Goal: Task Accomplishment & Management: Manage account settings

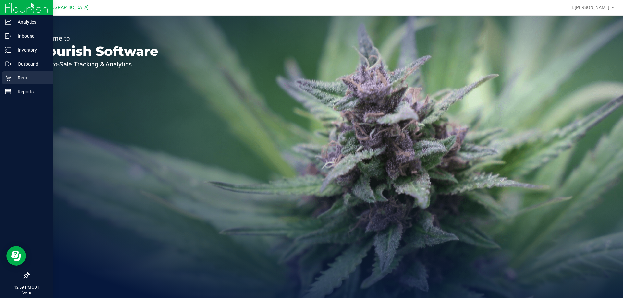
click at [25, 77] on p "Retail" at bounding box center [30, 78] width 39 height 8
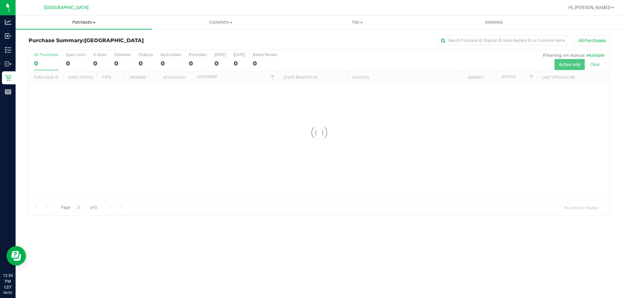
click at [85, 22] on span "Purchases" at bounding box center [84, 22] width 137 height 6
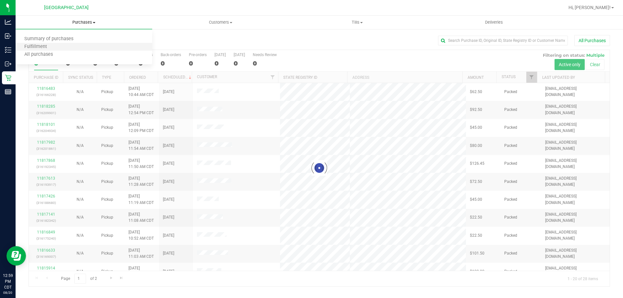
click at [70, 45] on li "Fulfillment" at bounding box center [84, 47] width 137 height 8
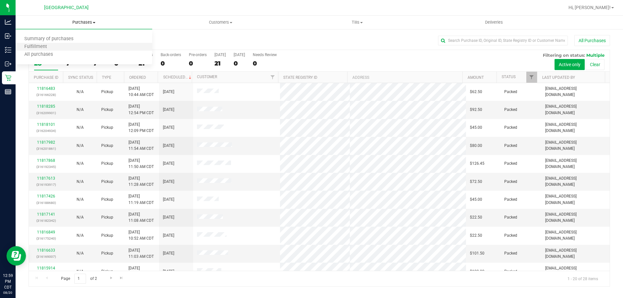
click at [56, 49] on li "Fulfillment" at bounding box center [84, 47] width 137 height 8
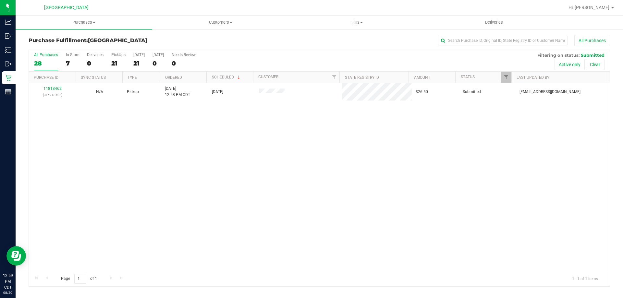
click at [609, 17] on ul "Purchases Summary of purchases Fulfillment All purchases Customers All customer…" at bounding box center [327, 23] width 623 height 14
click at [604, 9] on span "Hi, [PERSON_NAME]!" at bounding box center [589, 7] width 42 height 5
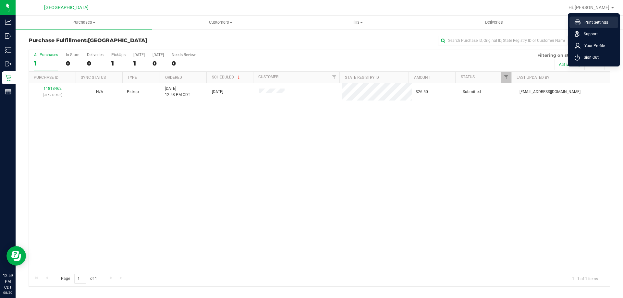
click at [598, 25] on span "Print Settings" at bounding box center [594, 22] width 28 height 6
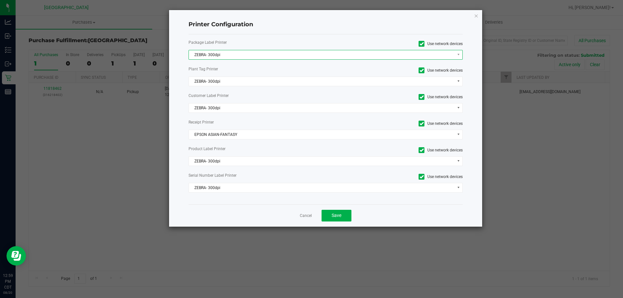
click at [306, 54] on span "ZEBRA- 300dpi" at bounding box center [322, 54] width 266 height 9
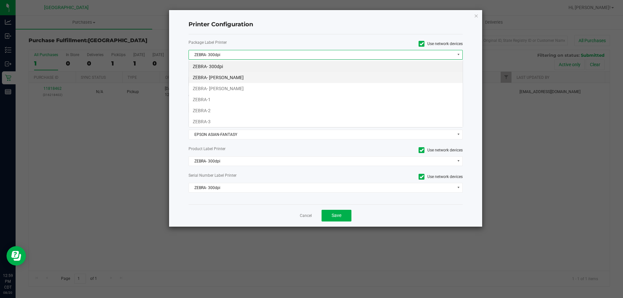
scroll to position [10, 274]
click at [235, 95] on li "ZEBRA-1" at bounding box center [326, 99] width 274 height 11
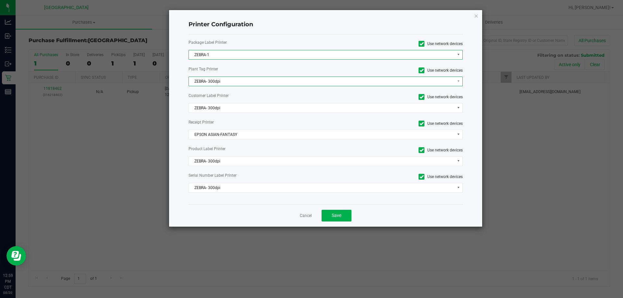
click at [236, 82] on span "ZEBRA- 300dpi" at bounding box center [322, 81] width 266 height 9
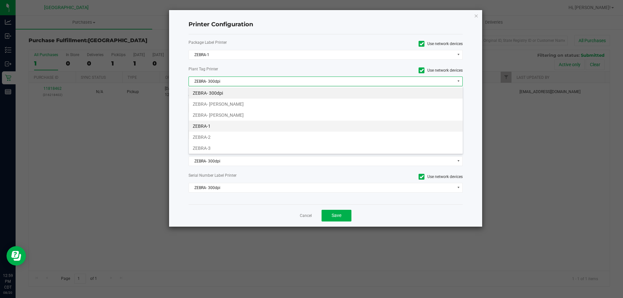
click at [213, 126] on li "ZEBRA-1" at bounding box center [326, 126] width 274 height 11
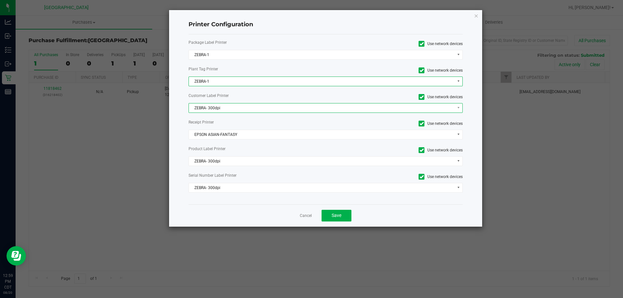
click at [223, 106] on span "ZEBRA- 300dpi" at bounding box center [322, 107] width 266 height 9
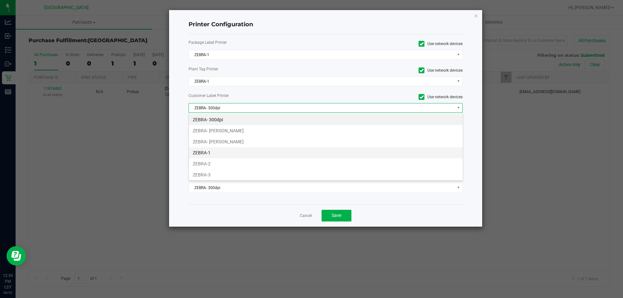
click at [206, 151] on li "ZEBRA-1" at bounding box center [326, 152] width 274 height 11
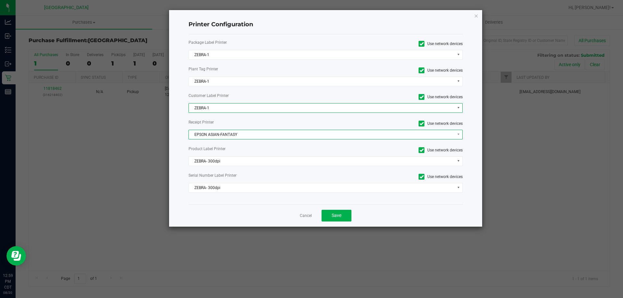
click at [264, 137] on span "EPSON ASIAN-FANTASY" at bounding box center [322, 134] width 266 height 9
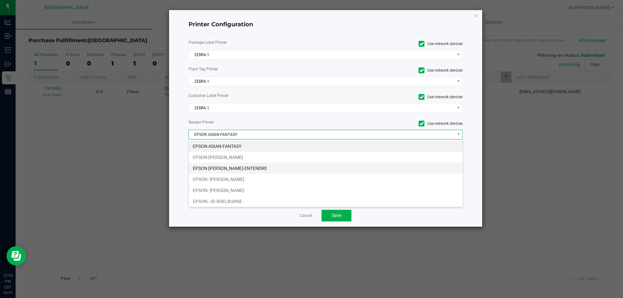
click at [234, 168] on li "EPSON JAY-ENTENDRE" at bounding box center [326, 168] width 274 height 11
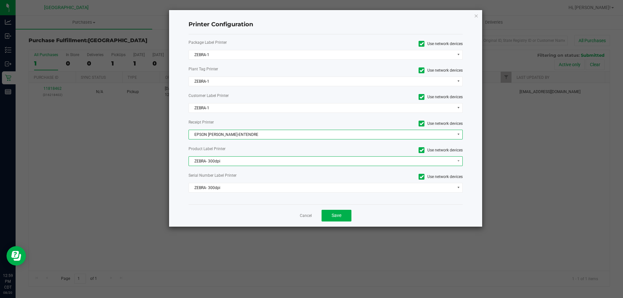
click at [231, 160] on span "ZEBRA- 300dpi" at bounding box center [322, 161] width 266 height 9
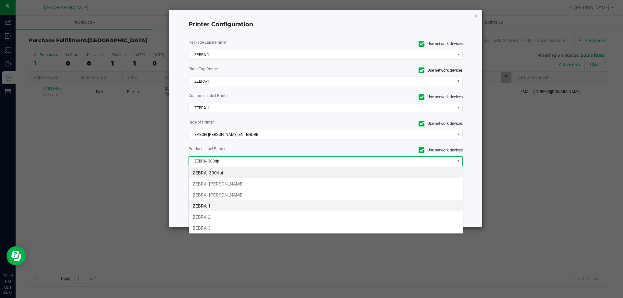
click at [222, 205] on li "ZEBRA-1" at bounding box center [326, 205] width 274 height 11
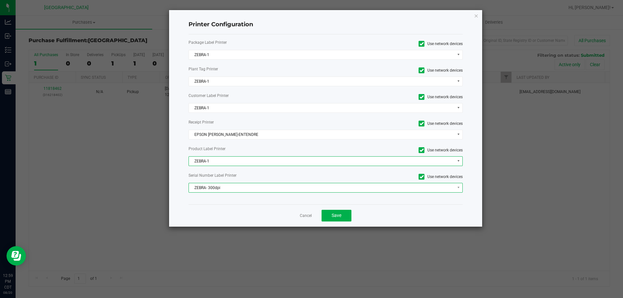
click at [231, 185] on span "ZEBRA- 300dpi" at bounding box center [322, 187] width 266 height 9
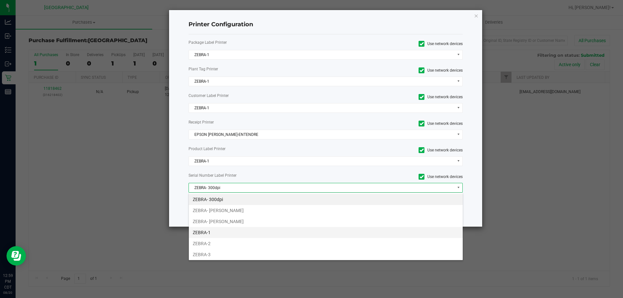
click at [213, 234] on li "ZEBRA-1" at bounding box center [326, 232] width 274 height 11
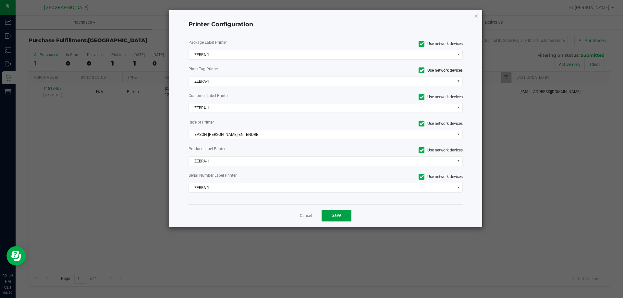
click at [350, 215] on button "Save" at bounding box center [336, 216] width 30 height 12
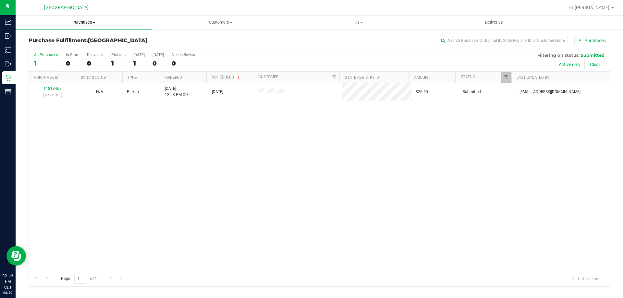
click at [87, 23] on span "Purchases" at bounding box center [84, 22] width 137 height 6
click at [74, 47] on li "Fulfillment" at bounding box center [84, 47] width 137 height 8
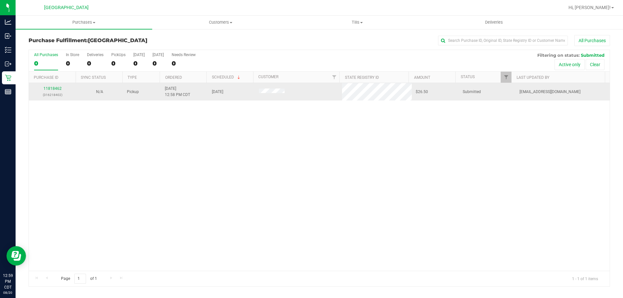
click at [50, 86] on div "11818462 (316218402)" at bounding box center [52, 92] width 39 height 12
click at [51, 89] on link "11818462" at bounding box center [52, 88] width 18 height 5
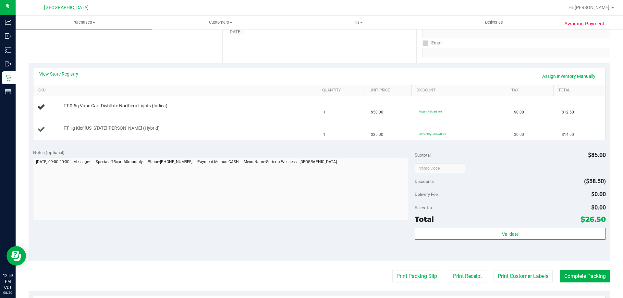
scroll to position [130, 0]
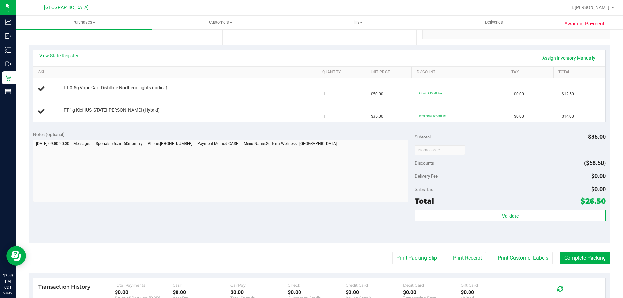
click at [54, 53] on link "View State Registry" at bounding box center [58, 56] width 39 height 6
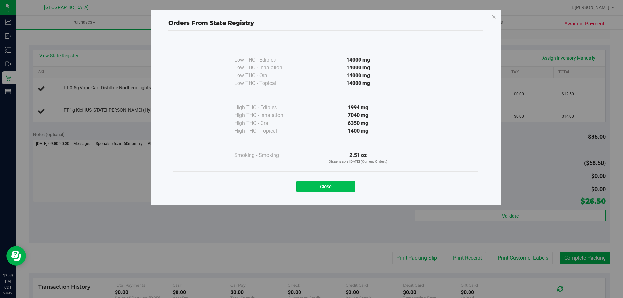
click at [325, 190] on button "Close" at bounding box center [325, 187] width 59 height 12
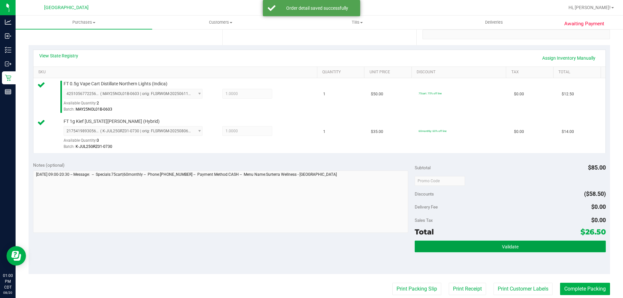
click at [527, 241] on button "Validate" at bounding box center [509, 247] width 191 height 12
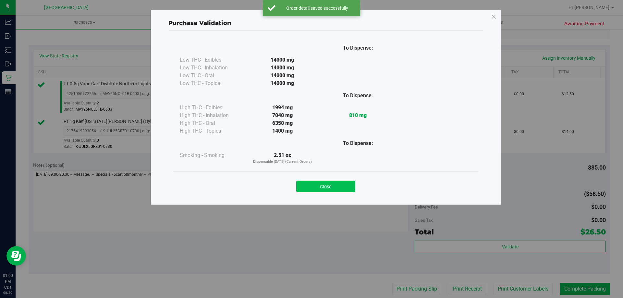
click at [350, 187] on button "Close" at bounding box center [325, 187] width 59 height 12
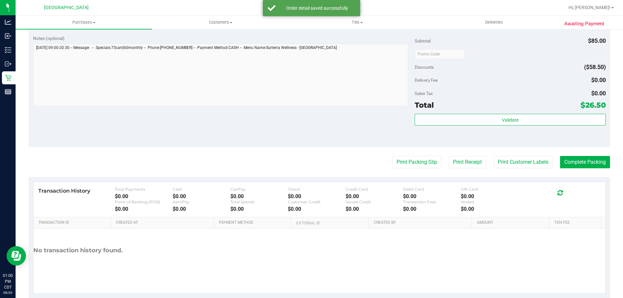
scroll to position [259, 0]
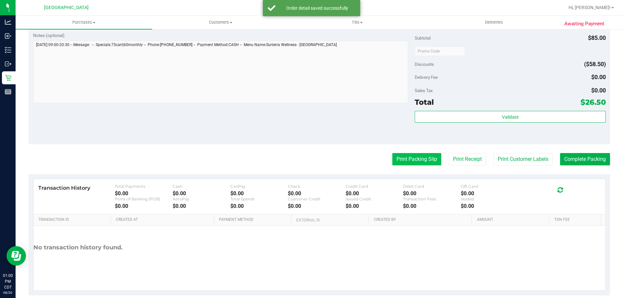
click at [425, 161] on button "Print Packing Slip" at bounding box center [416, 159] width 49 height 12
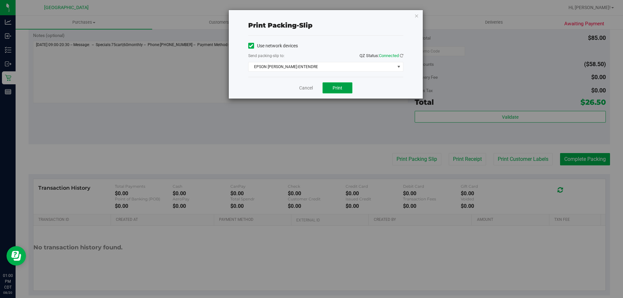
click at [336, 92] on button "Print" at bounding box center [337, 87] width 30 height 11
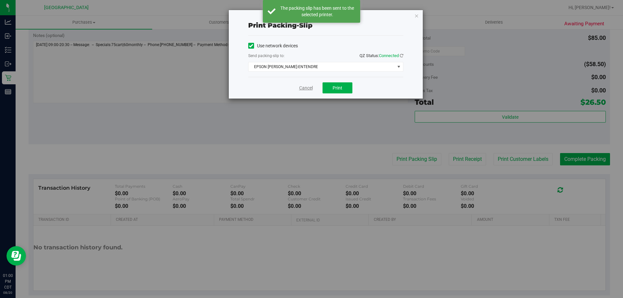
click at [304, 89] on link "Cancel" at bounding box center [306, 88] width 14 height 7
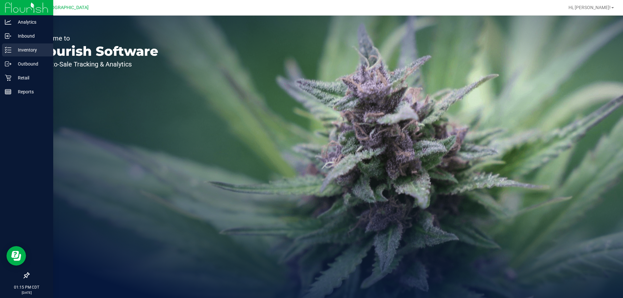
click at [24, 54] on p "Inventory" at bounding box center [30, 50] width 39 height 8
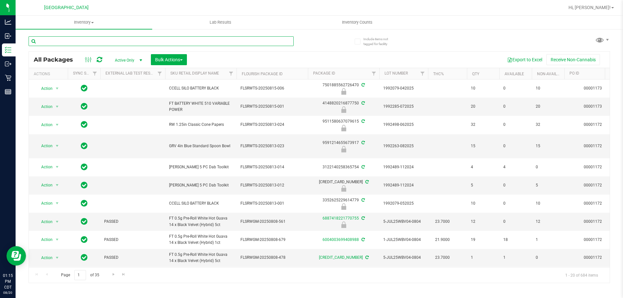
click at [209, 40] on input "text" at bounding box center [161, 41] width 265 height 10
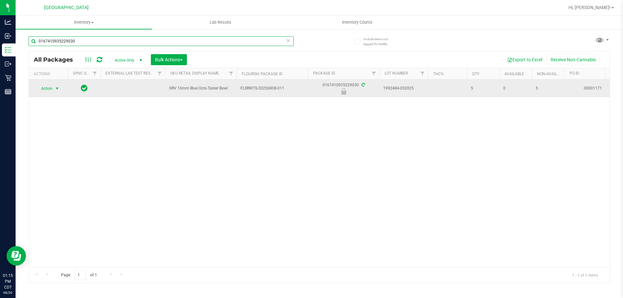
type input "0167410935229030"
click at [45, 88] on span "Action" at bounding box center [44, 88] width 18 height 9
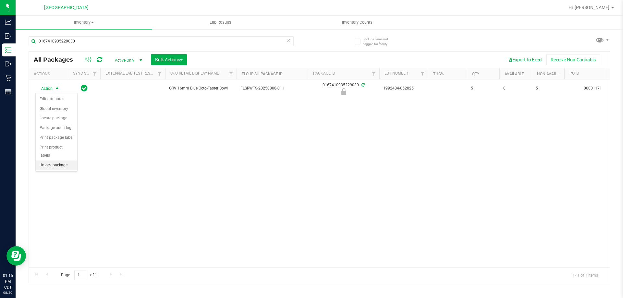
click at [62, 161] on li "Unlock package" at bounding box center [57, 166] width 42 height 10
click at [288, 41] on icon at bounding box center [288, 40] width 5 height 8
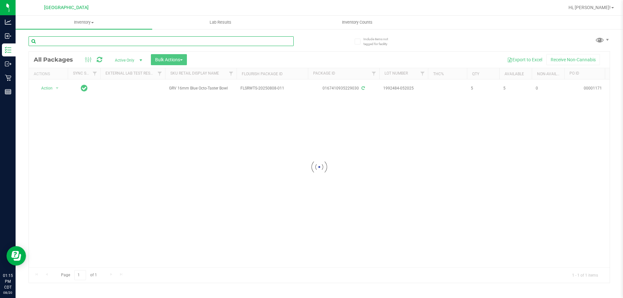
click at [262, 41] on input "text" at bounding box center [161, 41] width 265 height 10
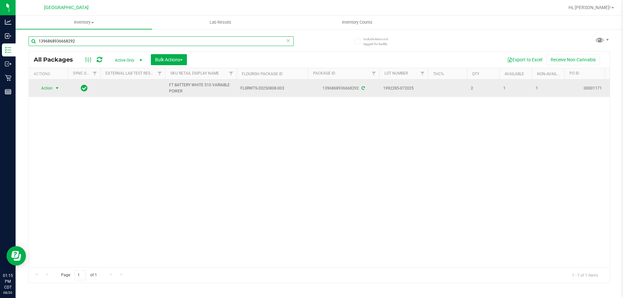
type input "1396868936668292"
click at [46, 89] on span "Action" at bounding box center [44, 88] width 18 height 9
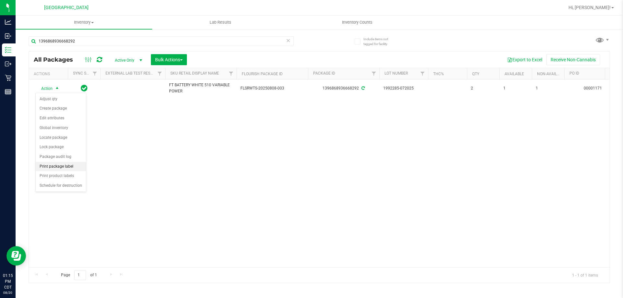
click at [52, 168] on li "Print package label" at bounding box center [61, 167] width 50 height 10
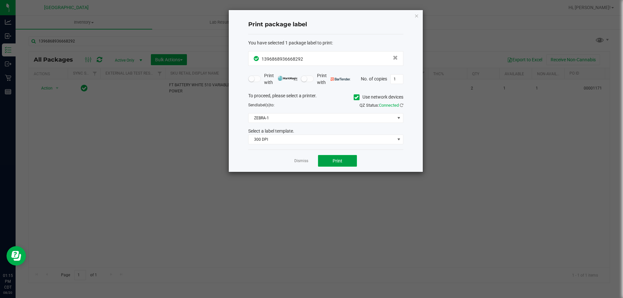
click at [344, 162] on button "Print" at bounding box center [337, 161] width 39 height 12
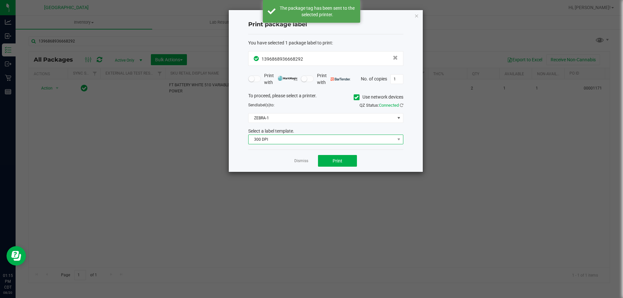
click at [297, 136] on span "300 DPI" at bounding box center [321, 139] width 146 height 9
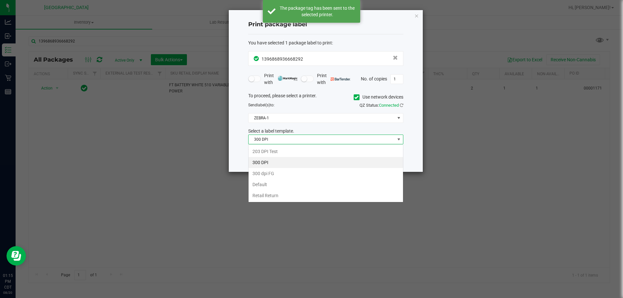
scroll to position [10, 155]
click at [289, 154] on li "203 DPI Test" at bounding box center [325, 151] width 154 height 11
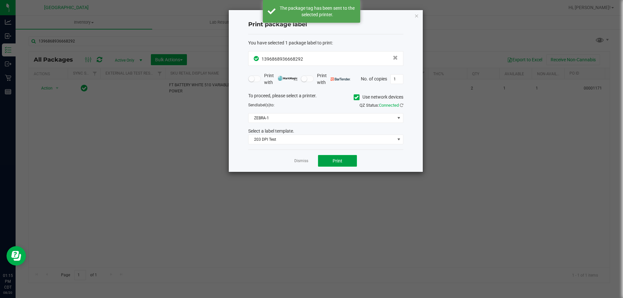
click at [343, 161] on button "Print" at bounding box center [337, 161] width 39 height 12
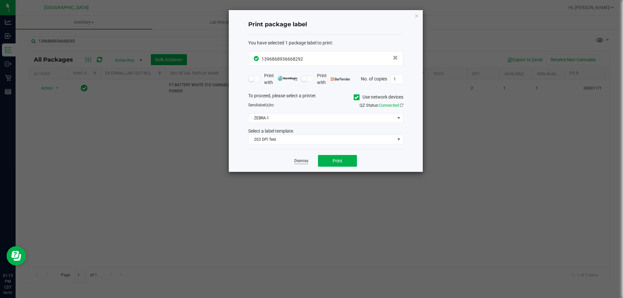
click at [301, 162] on link "Dismiss" at bounding box center [301, 161] width 14 height 6
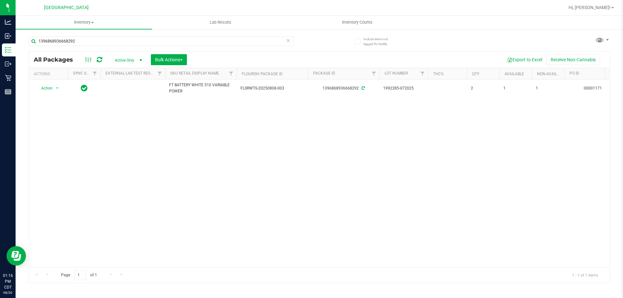
click at [290, 43] on icon at bounding box center [288, 40] width 5 height 8
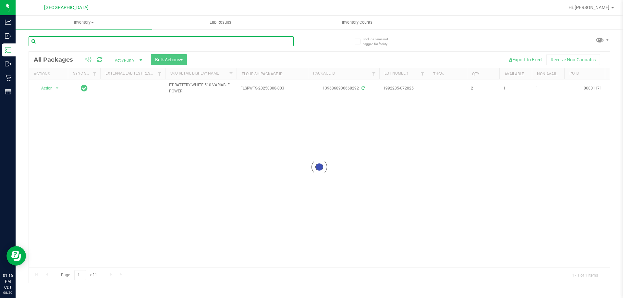
click at [275, 42] on input "text" at bounding box center [161, 41] width 265 height 10
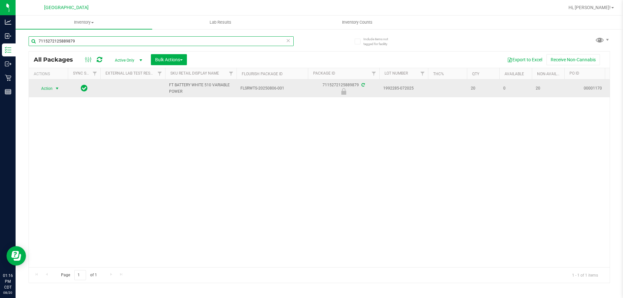
type input "7115272125889879"
click at [52, 91] on span "Action" at bounding box center [44, 88] width 18 height 9
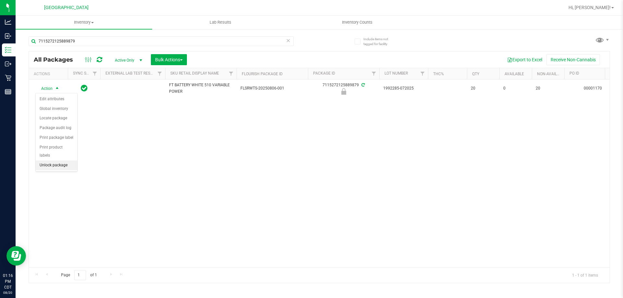
click at [64, 161] on li "Unlock package" at bounding box center [57, 166] width 42 height 10
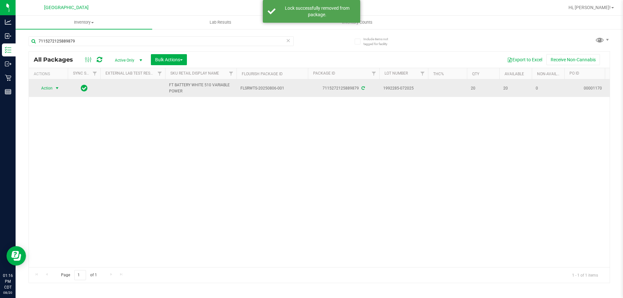
click at [51, 90] on span "Action" at bounding box center [44, 88] width 18 height 9
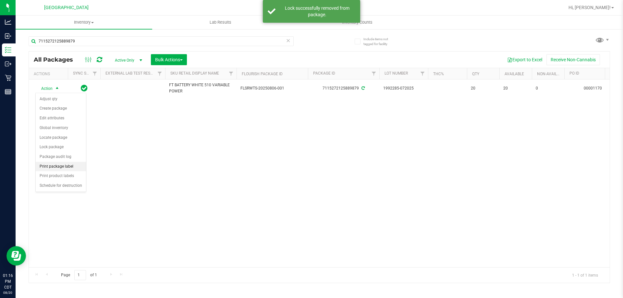
click at [63, 168] on li "Print package label" at bounding box center [61, 167] width 50 height 10
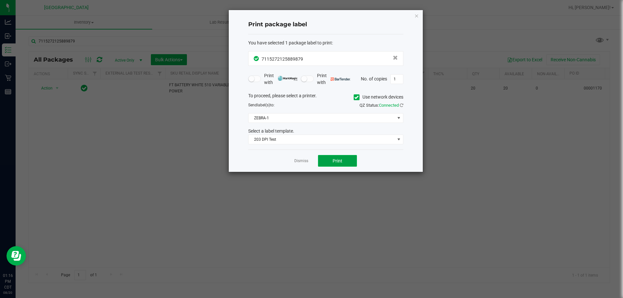
click at [340, 157] on button "Print" at bounding box center [337, 161] width 39 height 12
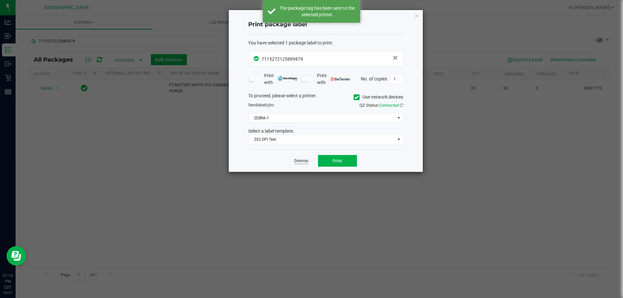
click at [306, 163] on link "Dismiss" at bounding box center [301, 161] width 14 height 6
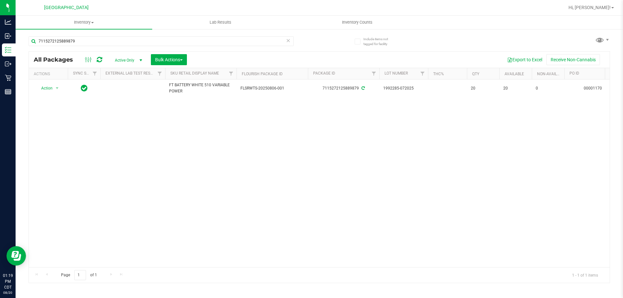
click at [288, 40] on icon at bounding box center [288, 40] width 5 height 8
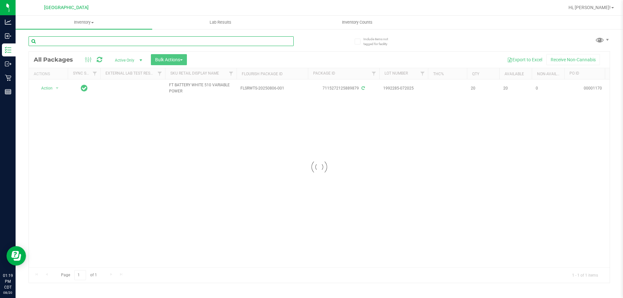
click at [252, 39] on input "text" at bounding box center [161, 41] width 265 height 10
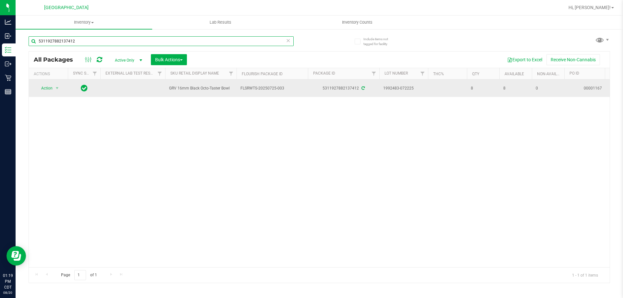
type input "5311927882137412"
click at [46, 88] on span "Action" at bounding box center [44, 88] width 18 height 9
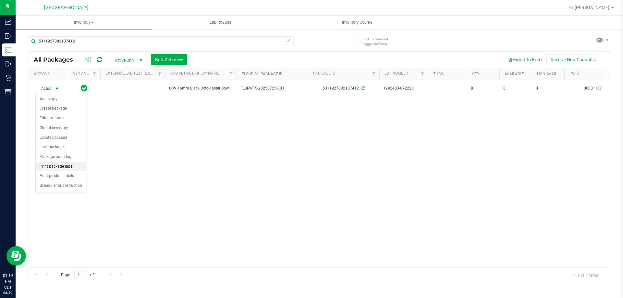
click at [69, 166] on li "Print package label" at bounding box center [61, 167] width 50 height 10
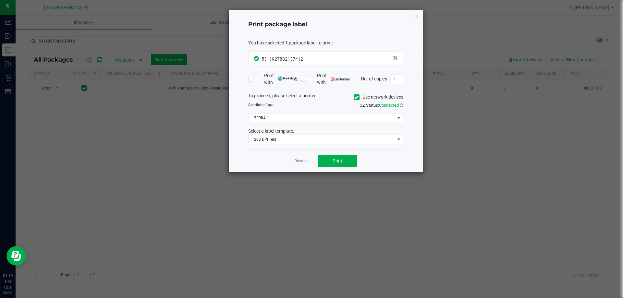
click at [342, 167] on div "Dismiss Print" at bounding box center [325, 160] width 155 height 22
click at [343, 160] on button "Print" at bounding box center [337, 161] width 39 height 12
click at [298, 162] on link "Dismiss" at bounding box center [301, 161] width 14 height 6
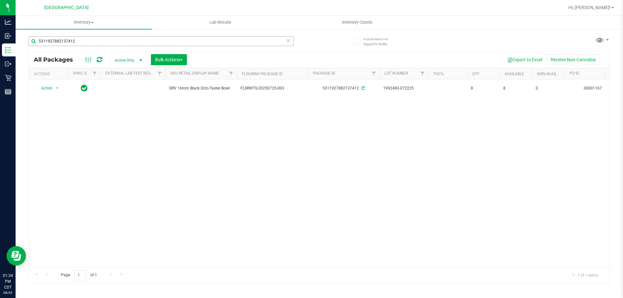
click at [285, 40] on div "5311927882137412" at bounding box center [161, 41] width 265 height 10
click at [288, 42] on icon at bounding box center [288, 40] width 5 height 8
click at [283, 42] on input "text" at bounding box center [161, 41] width 265 height 10
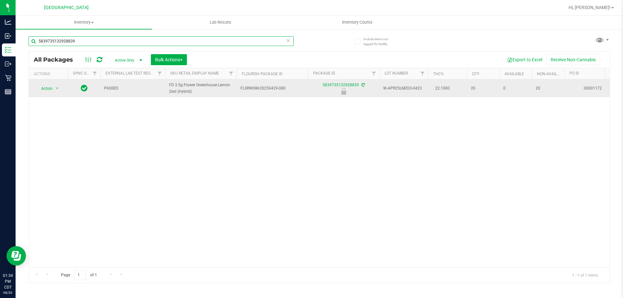
type input "5839735132928839"
click at [52, 89] on span "Action" at bounding box center [44, 88] width 18 height 9
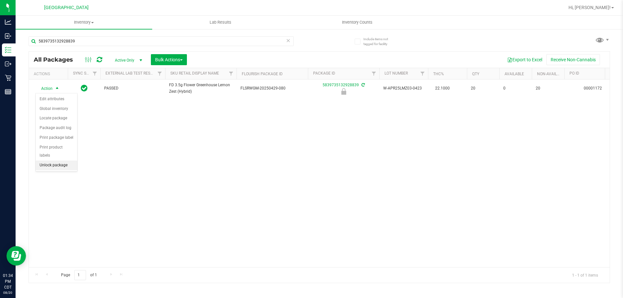
click at [61, 161] on li "Unlock package" at bounding box center [57, 166] width 42 height 10
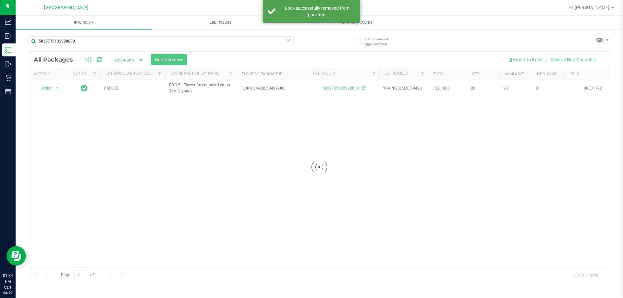
click at [49, 87] on div at bounding box center [319, 167] width 580 height 231
click at [49, 87] on span "Action" at bounding box center [44, 88] width 18 height 9
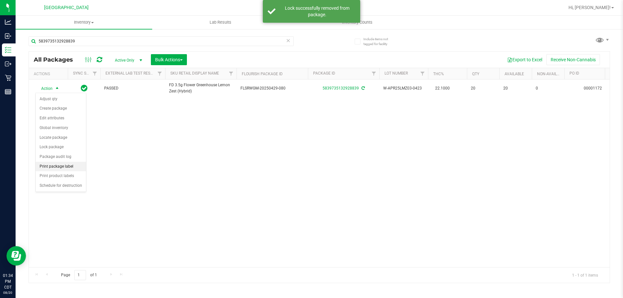
click at [57, 166] on li "Print package label" at bounding box center [61, 167] width 50 height 10
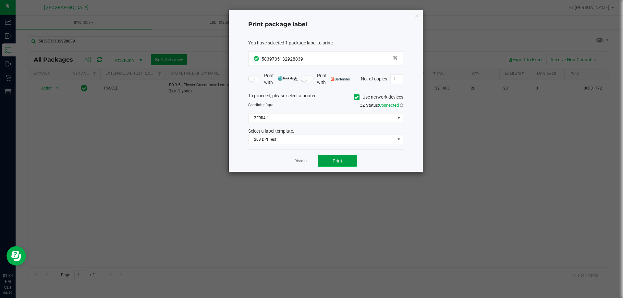
click at [337, 155] on button "Print" at bounding box center [337, 161] width 39 height 12
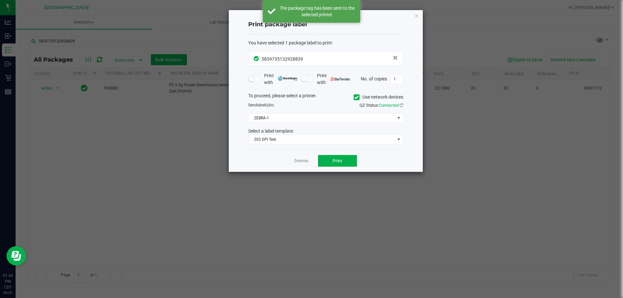
click at [300, 161] on link "Dismiss" at bounding box center [301, 161] width 14 height 6
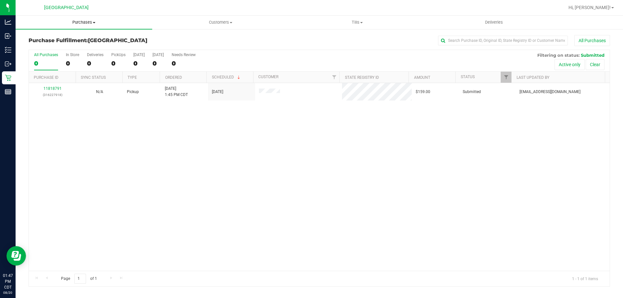
click at [82, 21] on span "Purchases" at bounding box center [84, 22] width 137 height 6
click at [67, 44] on li "Fulfillment" at bounding box center [84, 47] width 137 height 8
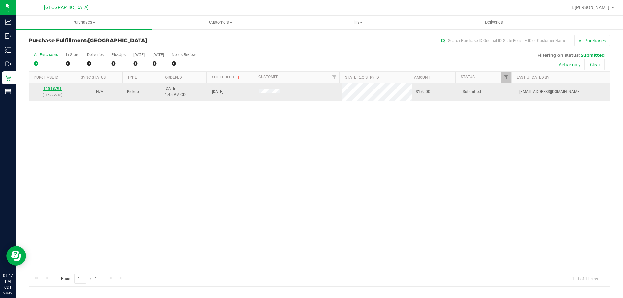
click at [52, 88] on link "11818791" at bounding box center [52, 88] width 18 height 5
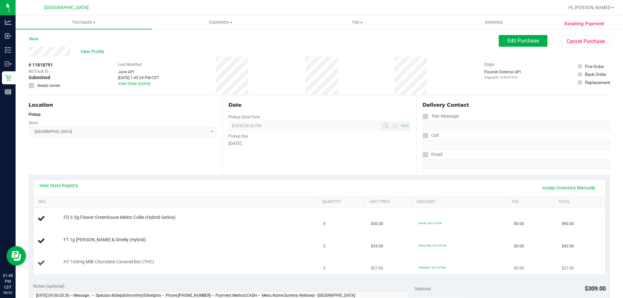
scroll to position [65, 0]
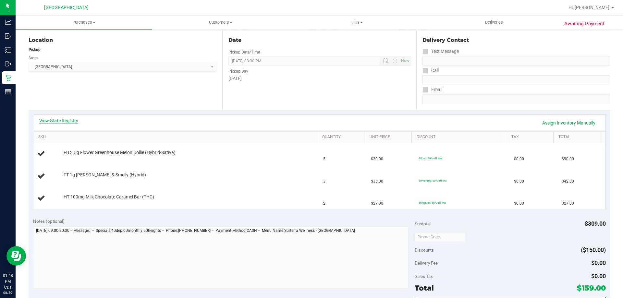
click at [68, 123] on link "View State Registry" at bounding box center [58, 120] width 39 height 6
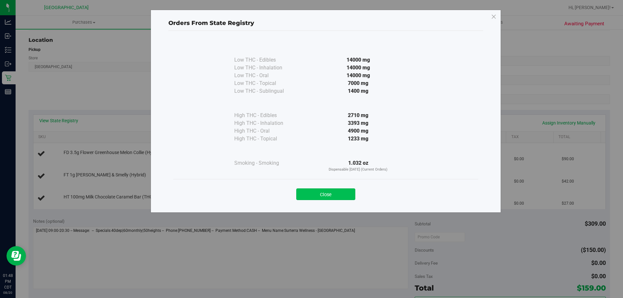
click at [321, 193] on button "Close" at bounding box center [325, 194] width 59 height 12
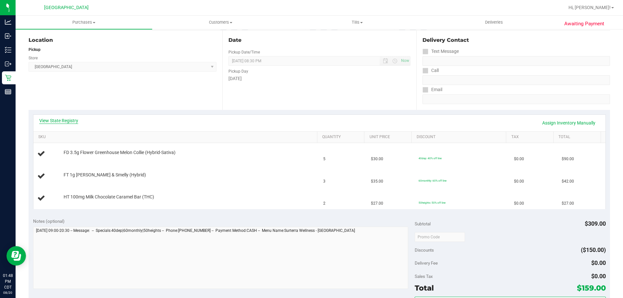
click at [66, 120] on link "View State Registry" at bounding box center [58, 120] width 39 height 6
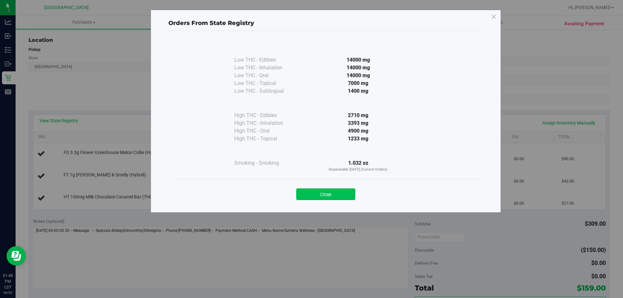
click at [333, 194] on button "Close" at bounding box center [325, 194] width 59 height 12
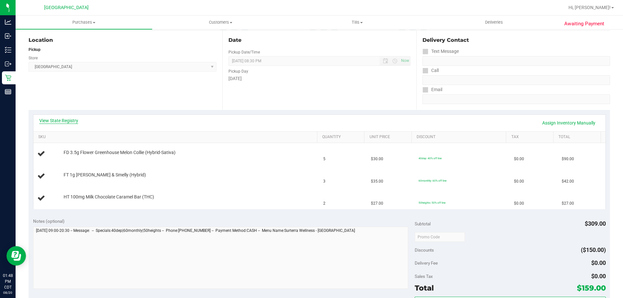
click at [75, 121] on link "View State Registry" at bounding box center [58, 120] width 39 height 6
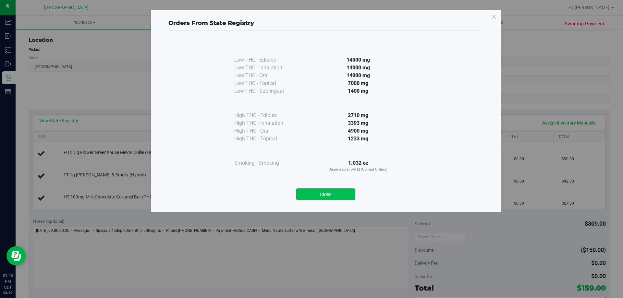
click at [306, 196] on button "Close" at bounding box center [325, 194] width 59 height 12
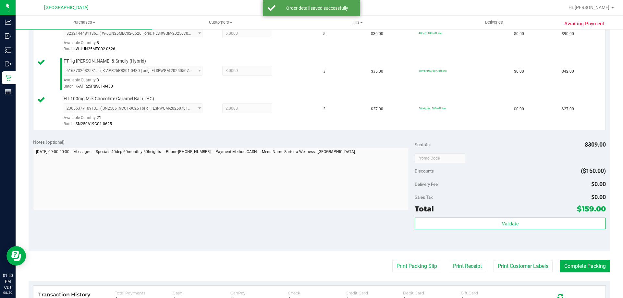
scroll to position [195, 0]
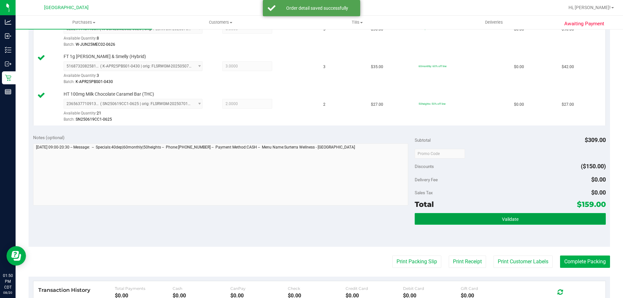
click at [448, 217] on button "Validate" at bounding box center [509, 219] width 191 height 12
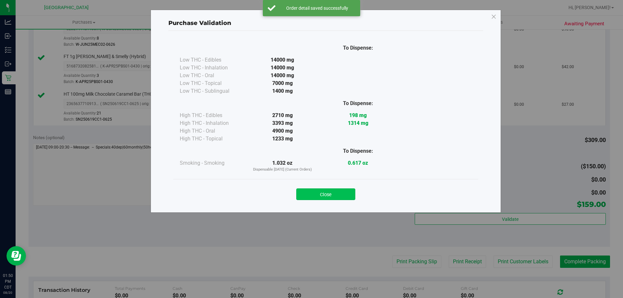
click at [325, 194] on button "Close" at bounding box center [325, 194] width 59 height 12
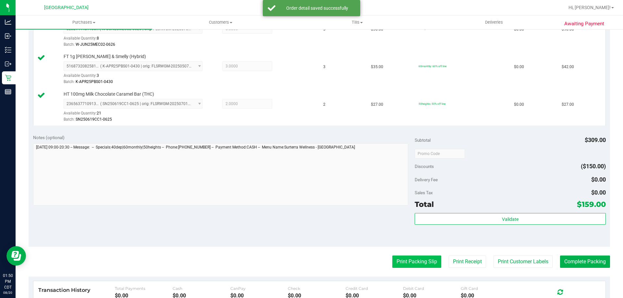
click at [419, 264] on button "Print Packing Slip" at bounding box center [416, 262] width 49 height 12
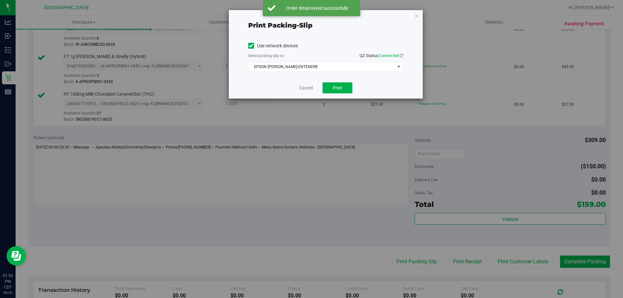
click at [335, 95] on div "Cancel Print" at bounding box center [325, 88] width 155 height 22
click at [336, 94] on div "Cancel Print" at bounding box center [325, 88] width 155 height 22
click at [337, 87] on span "Print" at bounding box center [337, 87] width 10 height 5
click at [305, 85] on link "Cancel" at bounding box center [306, 88] width 14 height 7
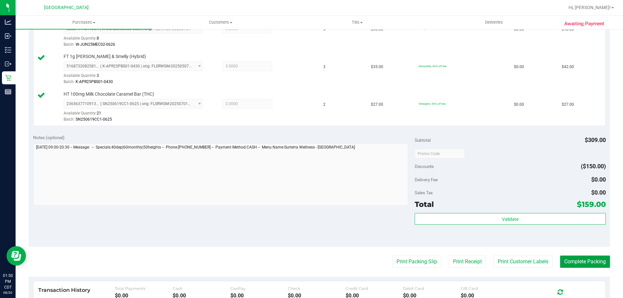
click at [593, 259] on button "Complete Packing" at bounding box center [585, 262] width 50 height 12
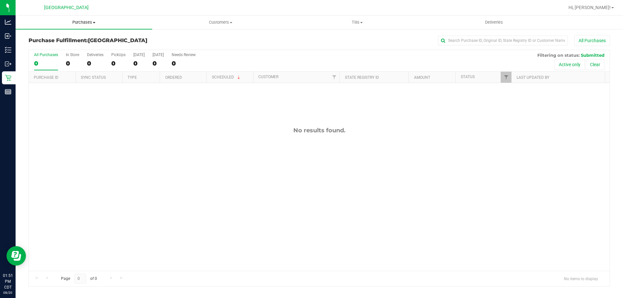
click at [79, 23] on span "Purchases" at bounding box center [84, 22] width 137 height 6
click at [52, 46] on span "Fulfillment" at bounding box center [36, 47] width 40 height 6
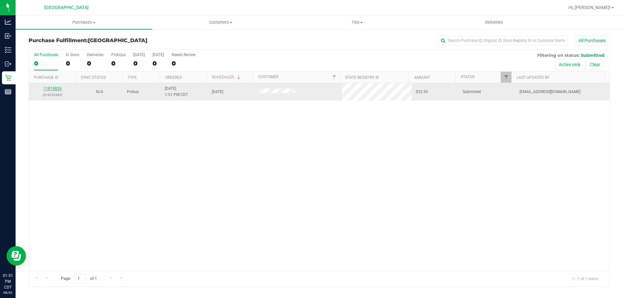
click at [52, 87] on link "11818826" at bounding box center [52, 88] width 18 height 5
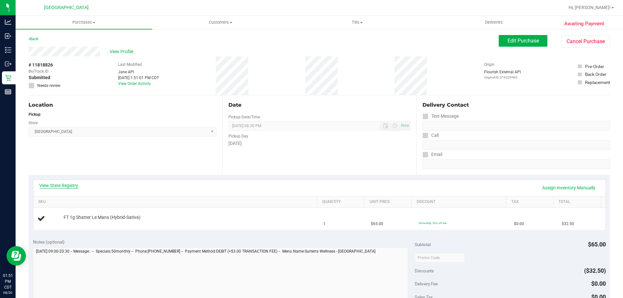
click at [61, 185] on link "View State Registry" at bounding box center [58, 185] width 39 height 6
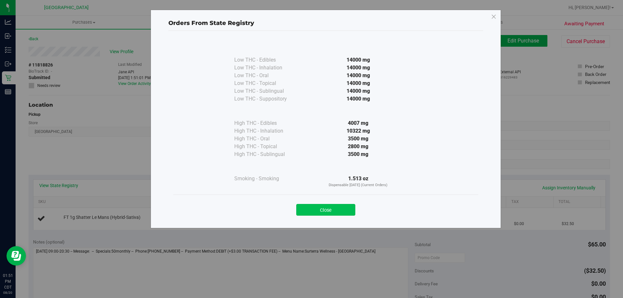
click at [318, 209] on button "Close" at bounding box center [325, 210] width 59 height 12
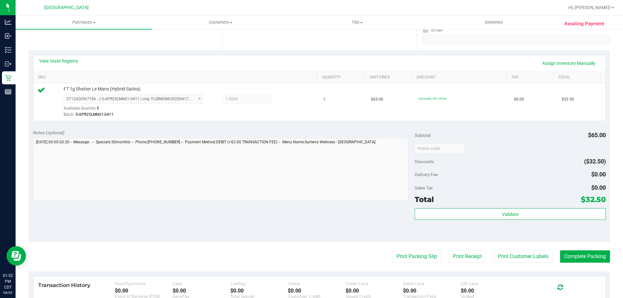
scroll to position [130, 0]
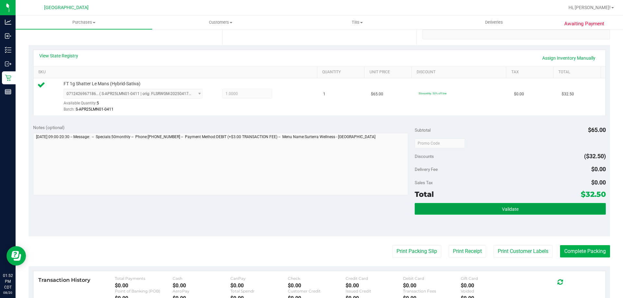
click at [480, 213] on button "Validate" at bounding box center [509, 209] width 191 height 12
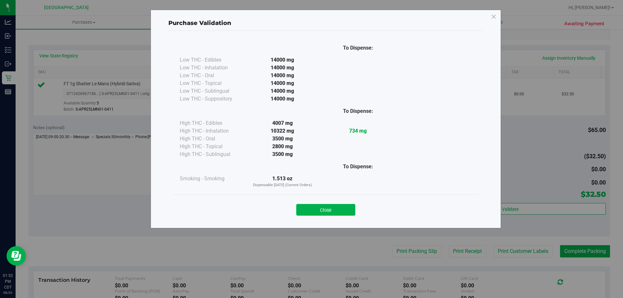
click at [331, 218] on div "Close" at bounding box center [325, 208] width 305 height 26
click at [333, 214] on button "Close" at bounding box center [325, 210] width 59 height 12
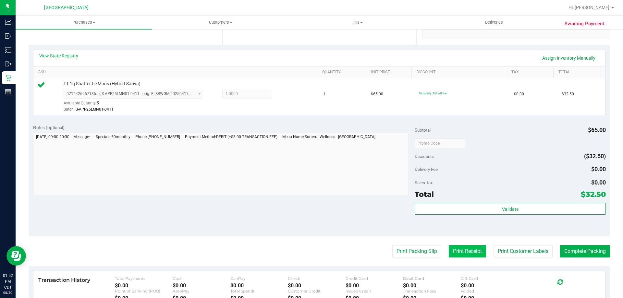
click at [448, 257] on button "Print Receipt" at bounding box center [466, 251] width 37 height 12
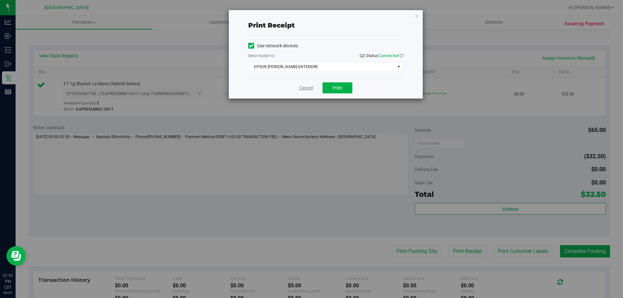
click at [303, 89] on link "Cancel" at bounding box center [306, 88] width 14 height 7
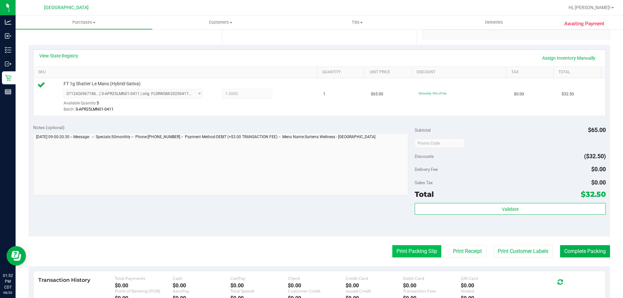
click at [392, 254] on button "Print Packing Slip" at bounding box center [416, 251] width 49 height 12
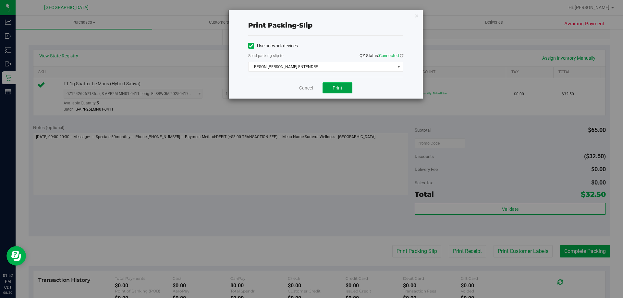
click at [334, 84] on button "Print" at bounding box center [337, 87] width 30 height 11
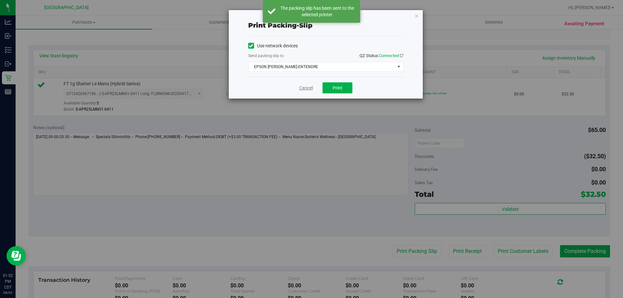
click at [306, 88] on link "Cancel" at bounding box center [306, 88] width 14 height 7
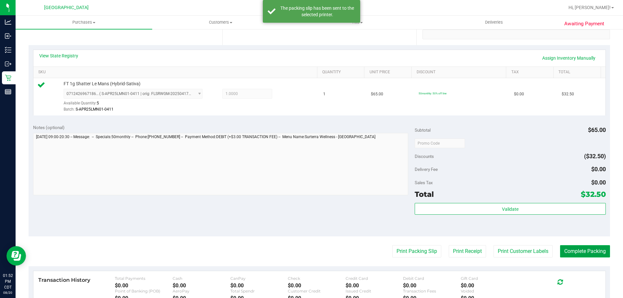
click at [581, 254] on button "Complete Packing" at bounding box center [585, 251] width 50 height 12
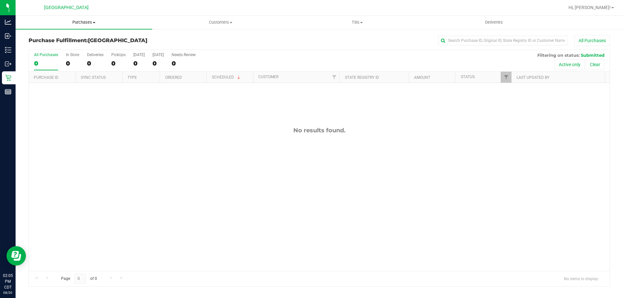
click at [90, 21] on span "Purchases" at bounding box center [84, 22] width 137 height 6
click at [58, 44] on li "Fulfillment" at bounding box center [84, 47] width 137 height 8
click at [83, 24] on span "Purchases" at bounding box center [84, 22] width 137 height 6
click at [71, 47] on li "Fulfillment" at bounding box center [84, 47] width 137 height 8
click at [78, 23] on span "Purchases" at bounding box center [84, 22] width 137 height 6
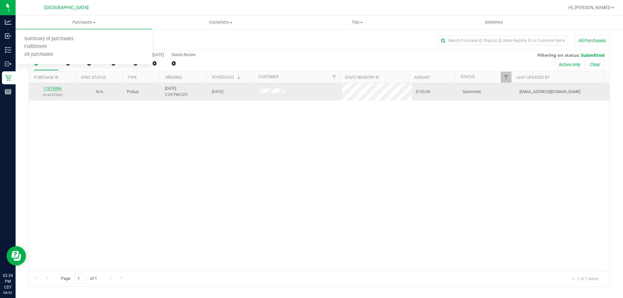
click at [56, 89] on link "11819094" at bounding box center [52, 88] width 18 height 5
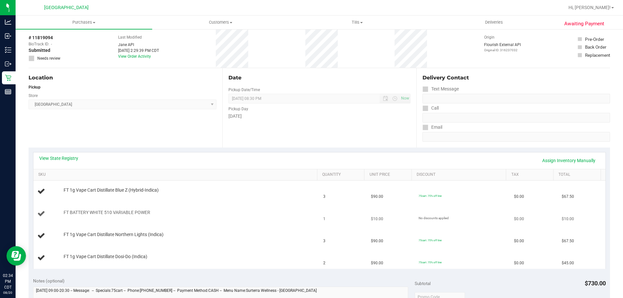
scroll to position [97, 0]
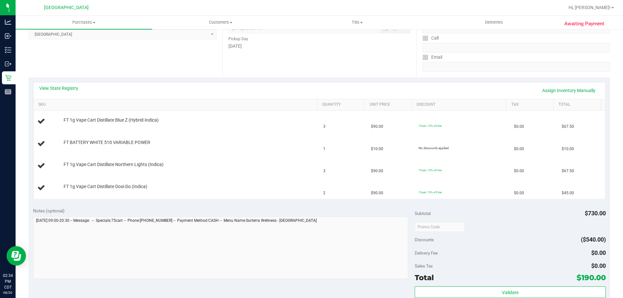
click at [68, 91] on div "View State Registry Assign Inventory Manually" at bounding box center [319, 90] width 560 height 11
click at [68, 86] on link "View State Registry" at bounding box center [58, 88] width 39 height 6
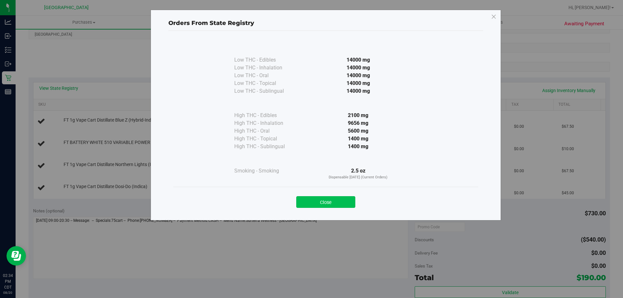
click at [331, 206] on button "Close" at bounding box center [325, 202] width 59 height 12
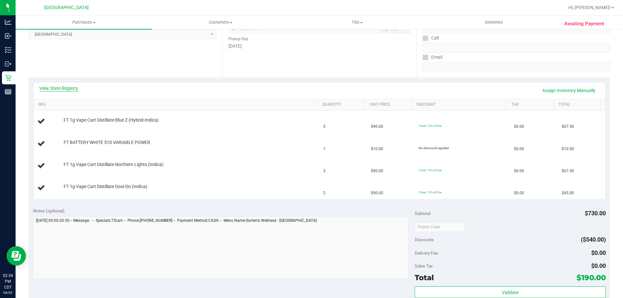
click at [64, 90] on link "View State Registry" at bounding box center [58, 88] width 39 height 6
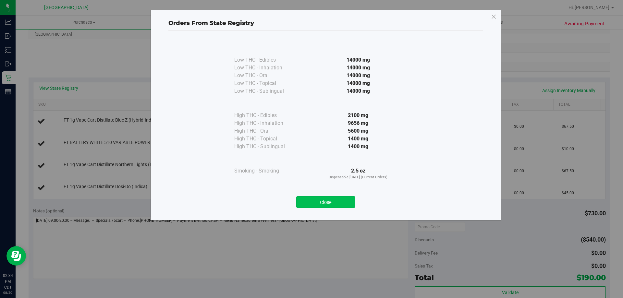
click at [333, 199] on button "Close" at bounding box center [325, 202] width 59 height 12
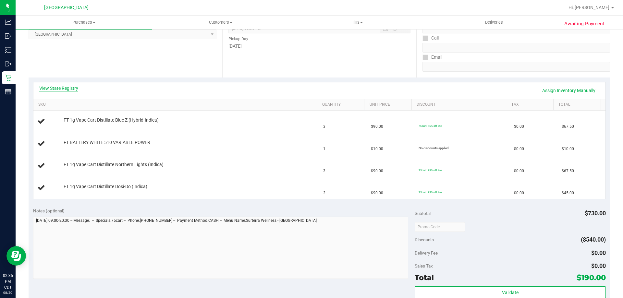
click at [66, 89] on link "View State Registry" at bounding box center [58, 88] width 39 height 6
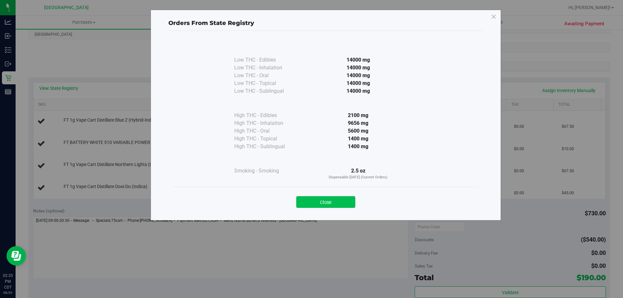
click at [338, 201] on button "Close" at bounding box center [325, 202] width 59 height 12
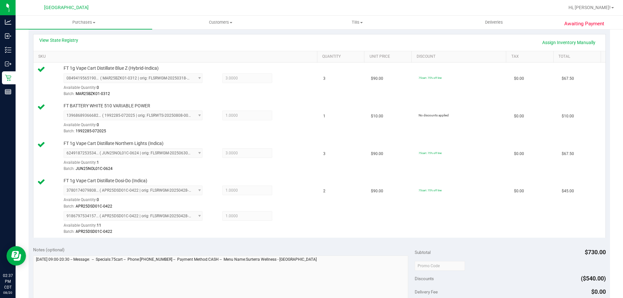
scroll to position [227, 0]
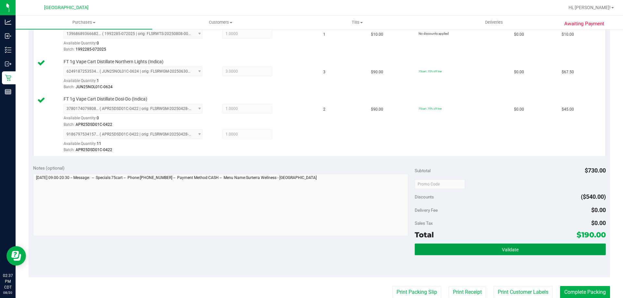
click at [483, 253] on button "Validate" at bounding box center [509, 250] width 191 height 12
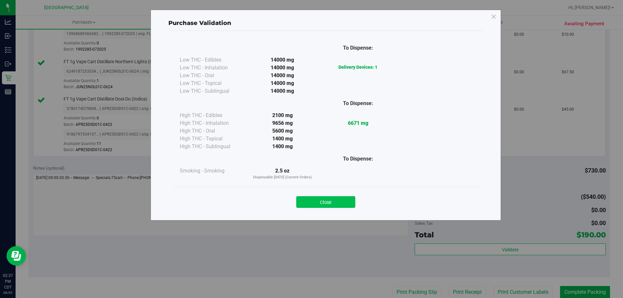
click at [343, 201] on button "Close" at bounding box center [325, 202] width 59 height 12
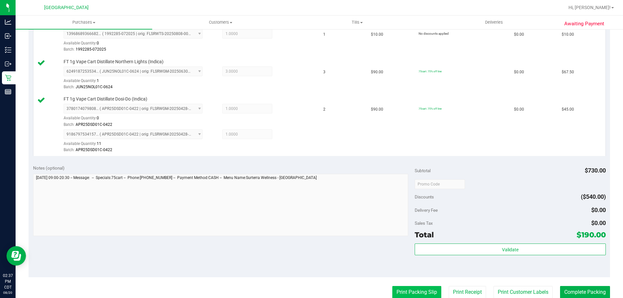
click at [415, 291] on button "Print Packing Slip" at bounding box center [416, 292] width 49 height 12
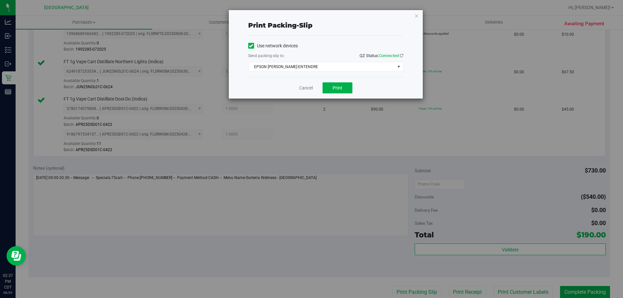
click at [352, 86] on div "Cancel Print" at bounding box center [325, 88] width 155 height 22
click at [341, 88] on span "Print" at bounding box center [337, 87] width 10 height 5
click at [421, 13] on div "Print packing-slip Use network devices Send packing-slip to: QZ Status: Connect…" at bounding box center [326, 54] width 194 height 89
click at [416, 15] on icon "button" at bounding box center [416, 16] width 5 height 8
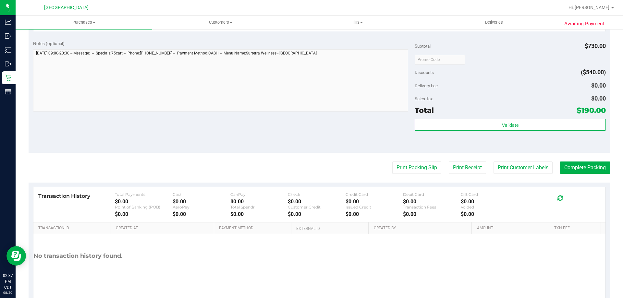
scroll to position [357, 0]
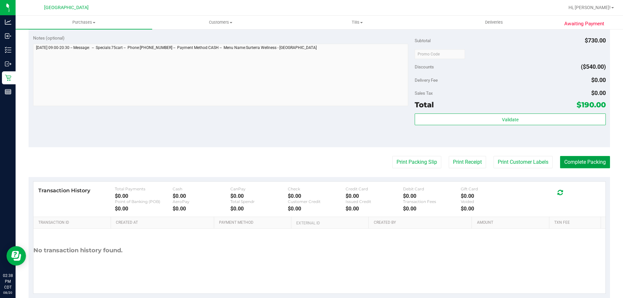
click at [580, 159] on button "Complete Packing" at bounding box center [585, 162] width 50 height 12
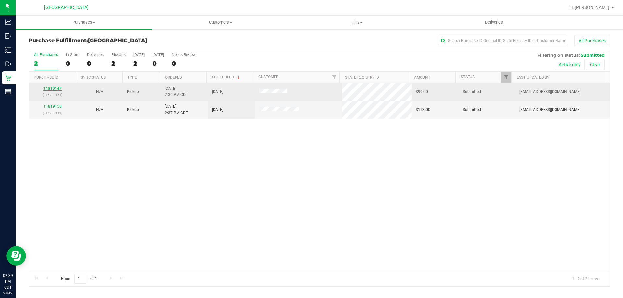
click at [53, 89] on link "11819147" at bounding box center [52, 88] width 18 height 5
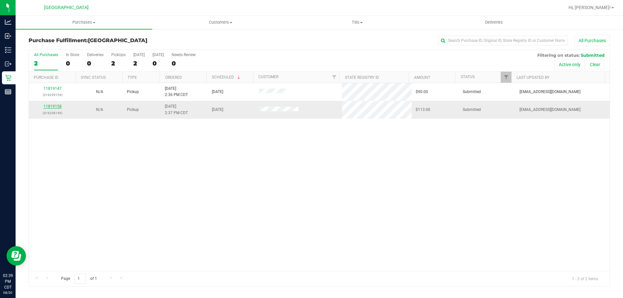
click at [57, 107] on link "11819158" at bounding box center [52, 106] width 18 height 5
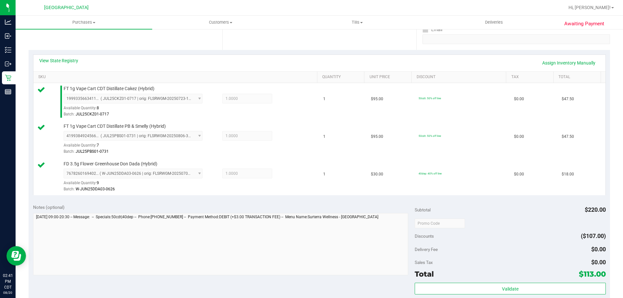
scroll to position [195, 0]
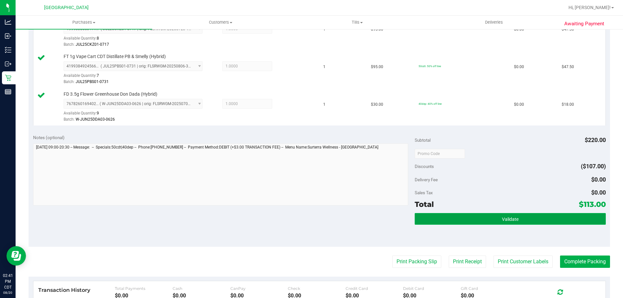
click at [540, 220] on button "Validate" at bounding box center [509, 219] width 191 height 12
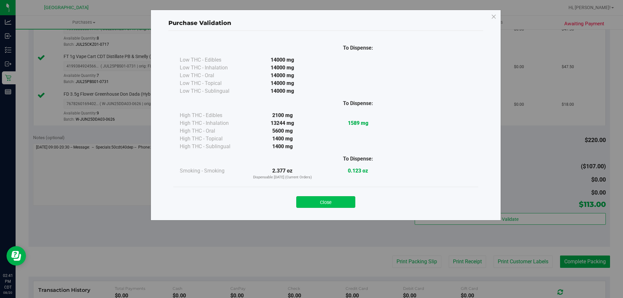
click at [319, 199] on button "Close" at bounding box center [325, 202] width 59 height 12
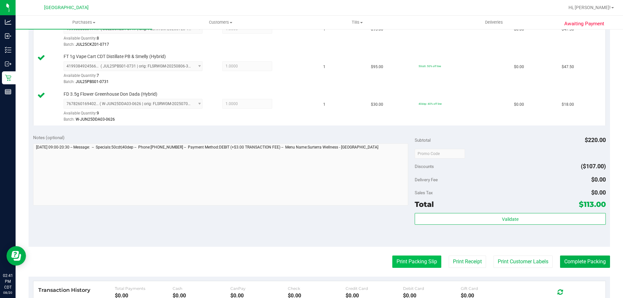
click at [426, 264] on button "Print Packing Slip" at bounding box center [416, 262] width 49 height 12
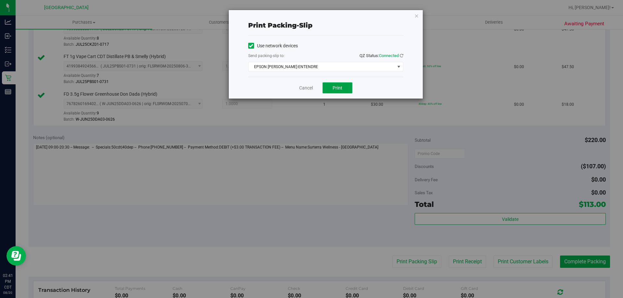
click at [342, 88] on span "Print" at bounding box center [337, 87] width 10 height 5
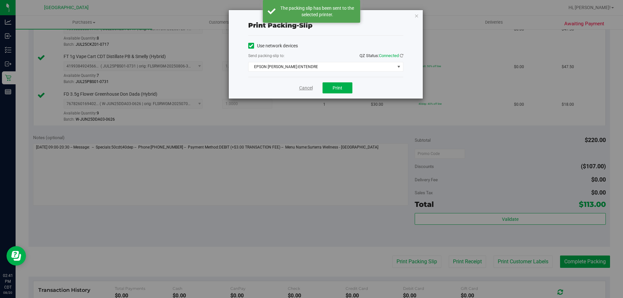
click at [301, 90] on link "Cancel" at bounding box center [306, 88] width 14 height 7
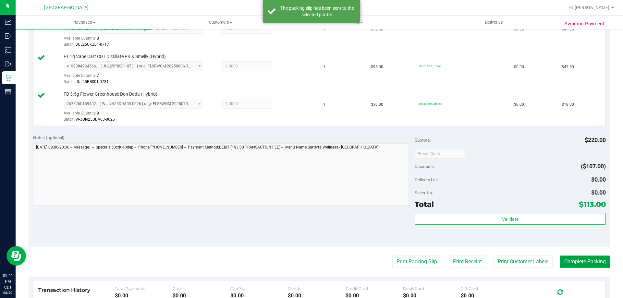
click at [573, 260] on button "Complete Packing" at bounding box center [585, 262] width 50 height 12
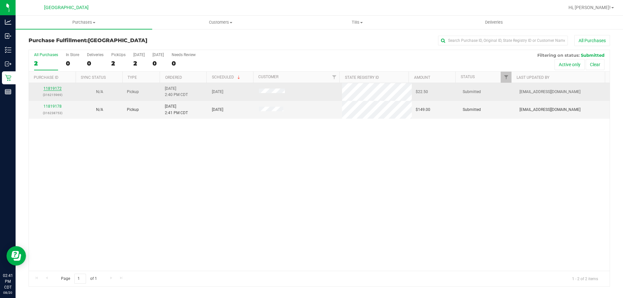
click at [54, 89] on link "11819172" at bounding box center [52, 88] width 18 height 5
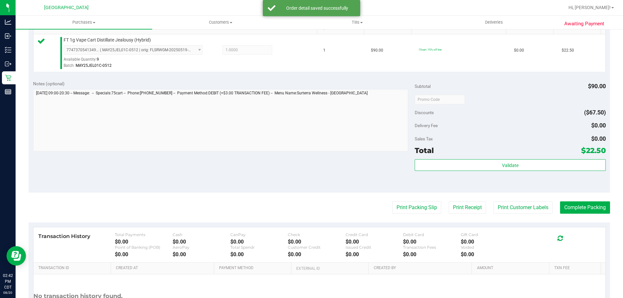
scroll to position [195, 0]
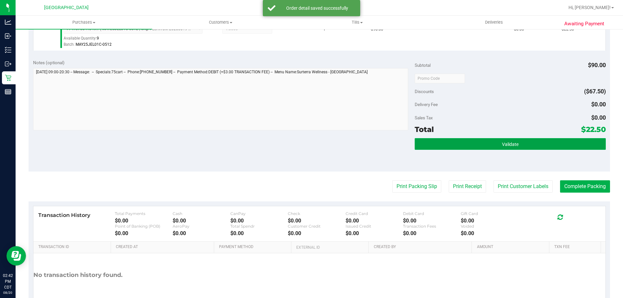
click at [502, 145] on span "Validate" at bounding box center [510, 144] width 17 height 5
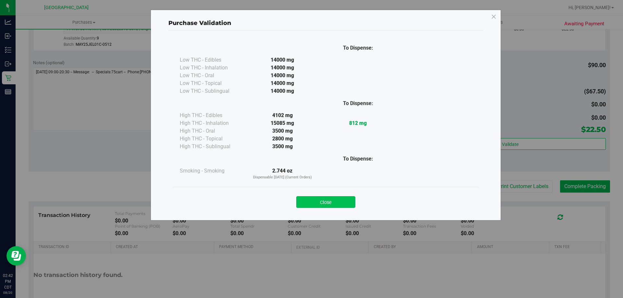
click at [327, 199] on button "Close" at bounding box center [325, 202] width 59 height 12
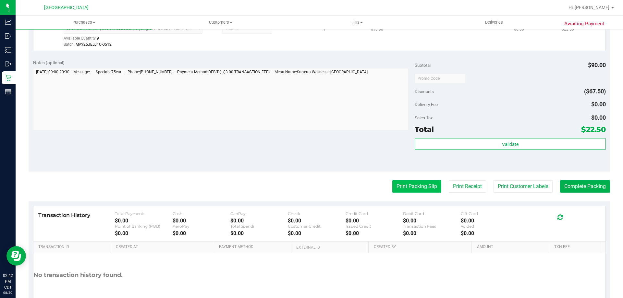
click at [415, 182] on button "Print Packing Slip" at bounding box center [416, 186] width 49 height 12
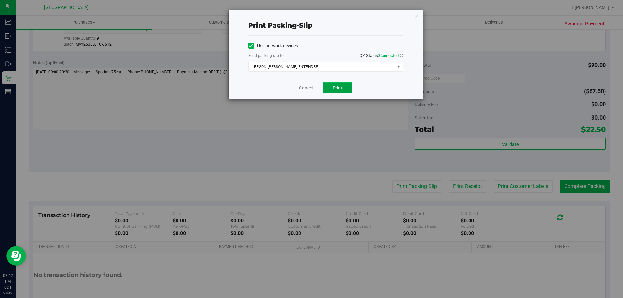
click at [333, 87] on span "Print" at bounding box center [337, 87] width 10 height 5
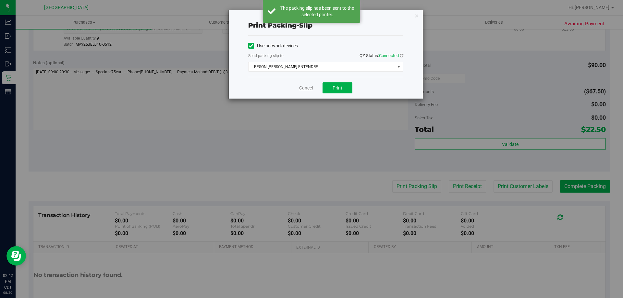
click at [307, 86] on link "Cancel" at bounding box center [306, 88] width 14 height 7
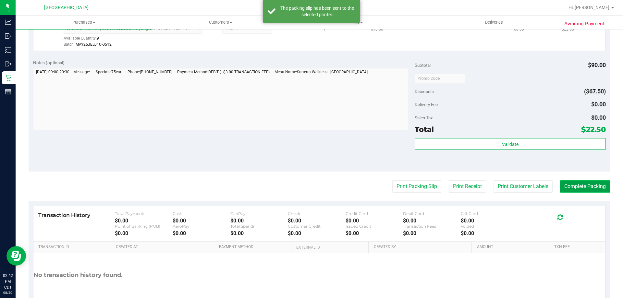
click at [582, 186] on button "Complete Packing" at bounding box center [585, 186] width 50 height 12
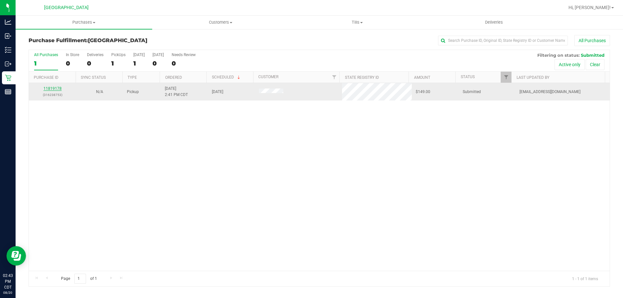
click at [52, 88] on link "11819178" at bounding box center [52, 88] width 18 height 5
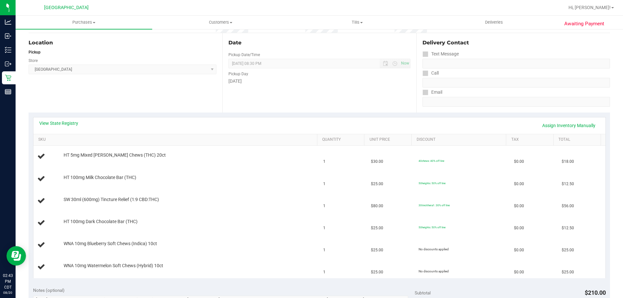
scroll to position [65, 0]
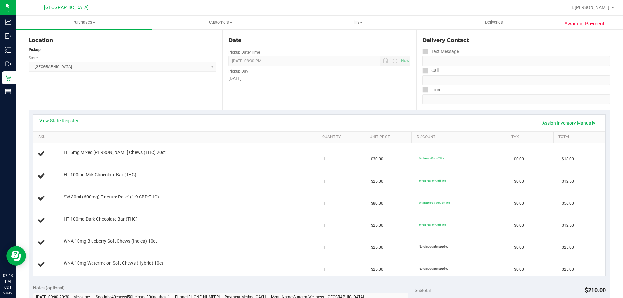
click at [64, 125] on div "View State Registry Assign Inventory Manually" at bounding box center [319, 122] width 560 height 11
click at [71, 119] on link "View State Registry" at bounding box center [58, 120] width 39 height 6
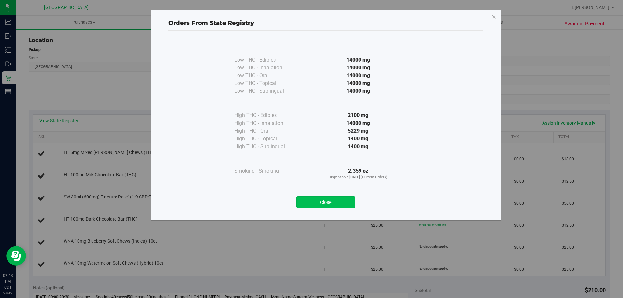
click at [349, 202] on button "Close" at bounding box center [325, 202] width 59 height 12
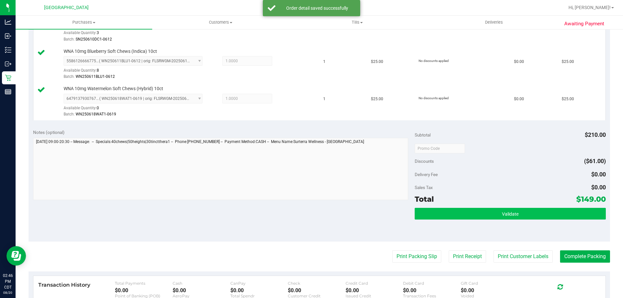
scroll to position [324, 0]
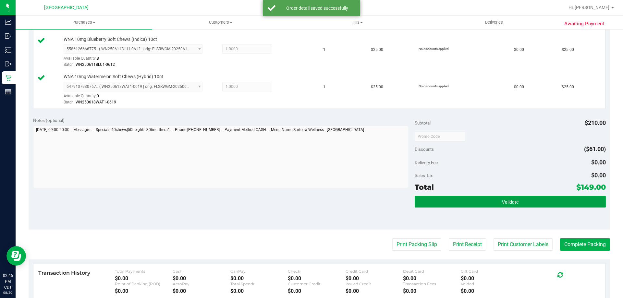
click at [473, 199] on button "Validate" at bounding box center [509, 202] width 191 height 12
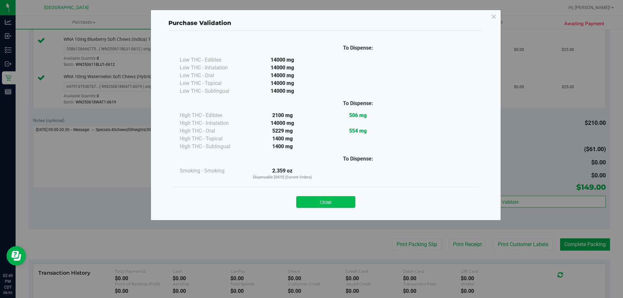
click at [335, 200] on button "Close" at bounding box center [325, 202] width 59 height 12
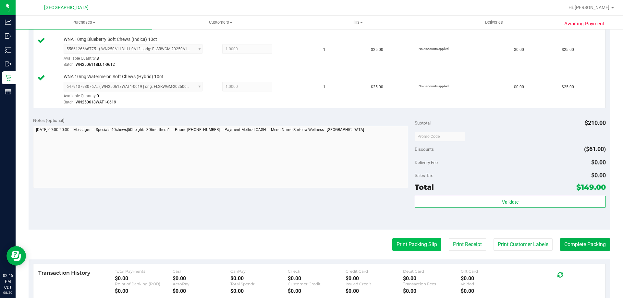
click at [411, 245] on button "Print Packing Slip" at bounding box center [416, 244] width 49 height 12
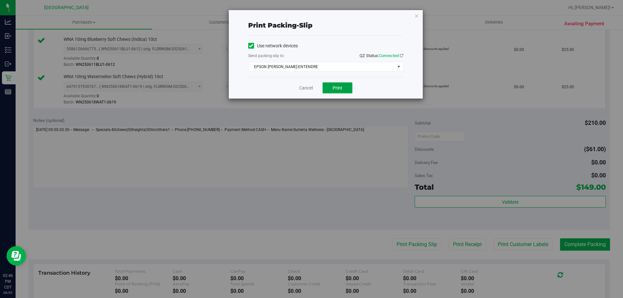
click at [337, 85] on span "Print" at bounding box center [337, 87] width 10 height 5
click at [306, 86] on link "Cancel" at bounding box center [306, 88] width 14 height 7
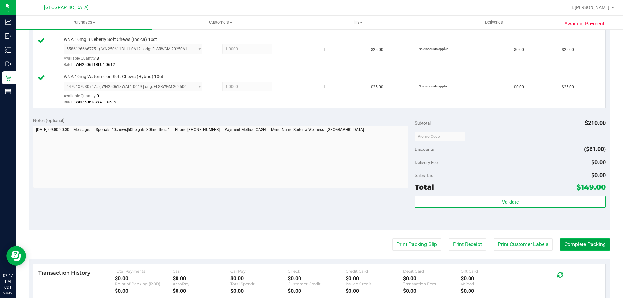
click at [578, 242] on button "Complete Packing" at bounding box center [585, 244] width 50 height 12
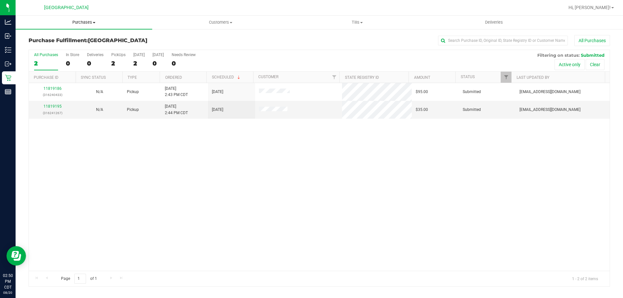
click at [76, 22] on span "Purchases" at bounding box center [84, 22] width 137 height 6
click at [78, 45] on li "Fulfillment" at bounding box center [84, 47] width 137 height 8
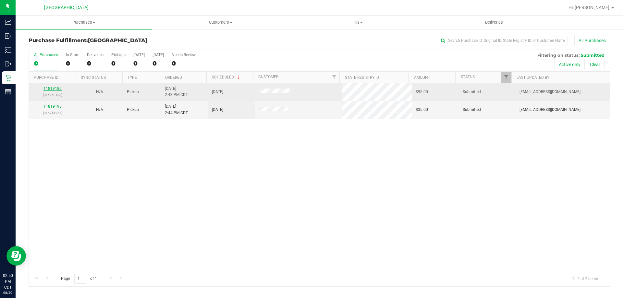
click at [58, 88] on link "11819186" at bounding box center [52, 88] width 18 height 5
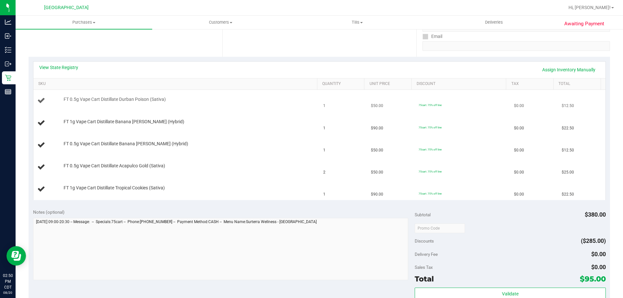
scroll to position [130, 0]
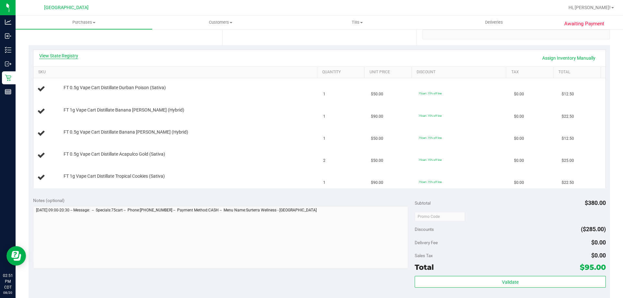
click at [58, 56] on link "View State Registry" at bounding box center [58, 56] width 39 height 6
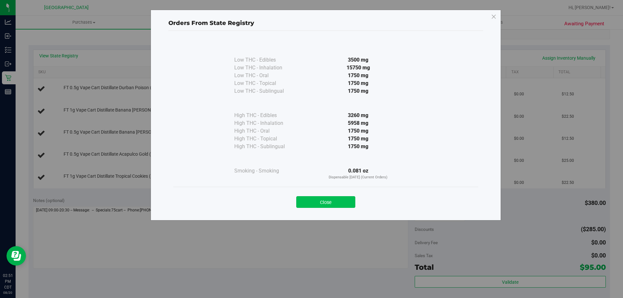
click at [320, 197] on button "Close" at bounding box center [325, 202] width 59 height 12
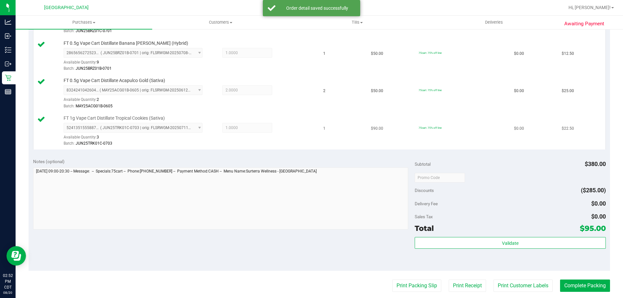
scroll to position [259, 0]
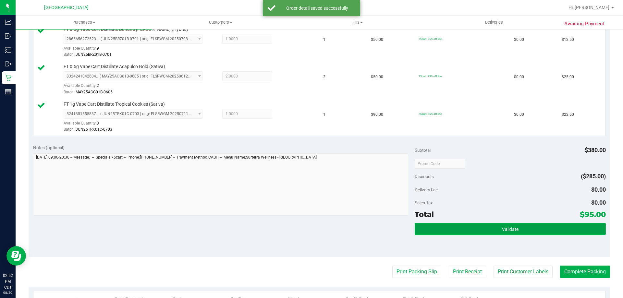
click at [481, 234] on button "Validate" at bounding box center [509, 229] width 191 height 12
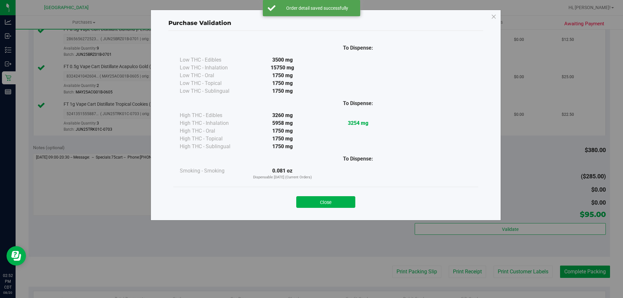
click at [335, 196] on div "Close" at bounding box center [325, 200] width 295 height 16
click at [335, 199] on button "Close" at bounding box center [325, 202] width 59 height 12
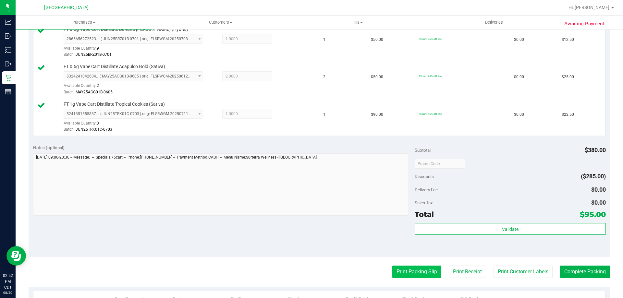
click at [414, 273] on button "Print Packing Slip" at bounding box center [416, 272] width 49 height 12
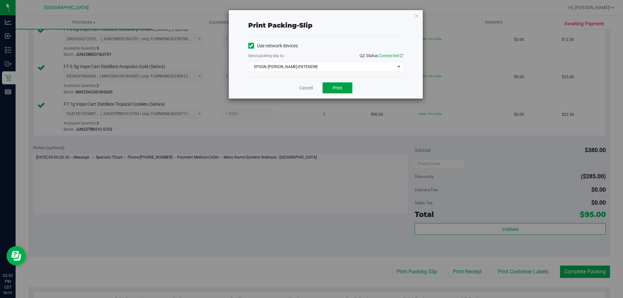
click at [346, 87] on button "Print" at bounding box center [337, 87] width 30 height 11
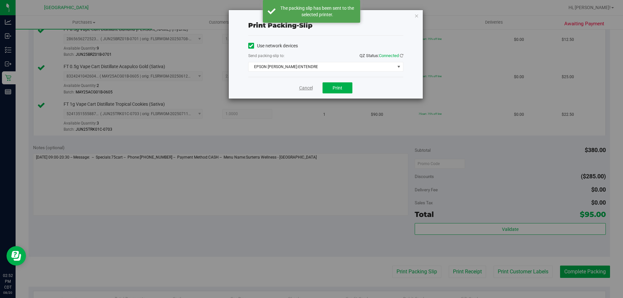
click at [304, 88] on link "Cancel" at bounding box center [306, 88] width 14 height 7
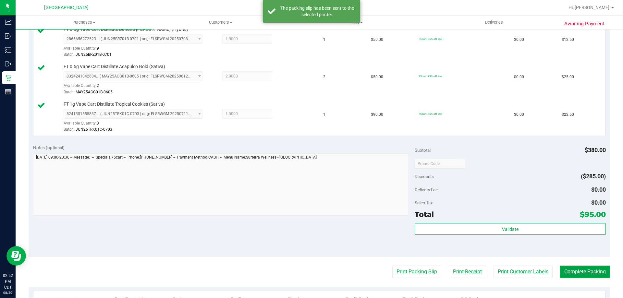
click at [591, 269] on button "Complete Packing" at bounding box center [585, 272] width 50 height 12
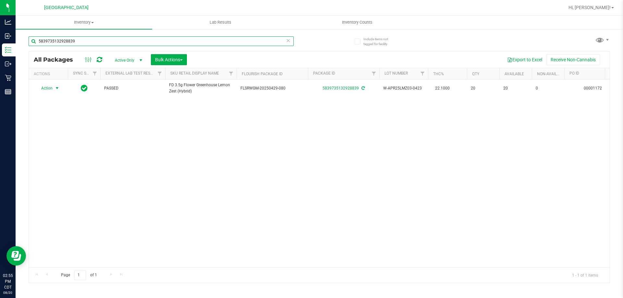
click at [290, 41] on input "5839735132928839" at bounding box center [161, 41] width 265 height 10
click at [291, 41] on input "5839735132928839" at bounding box center [161, 41] width 265 height 10
click at [289, 41] on icon at bounding box center [288, 40] width 5 height 8
click at [271, 42] on input "text" at bounding box center [161, 41] width 265 height 10
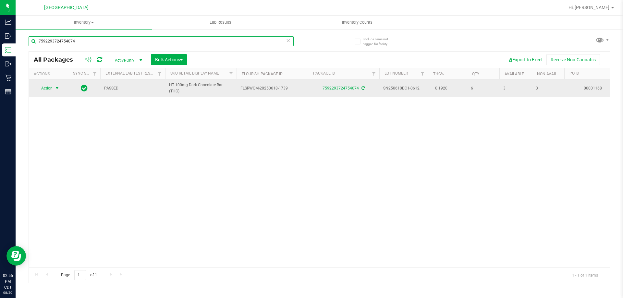
type input "7592293724754074"
click at [43, 89] on span "Action" at bounding box center [44, 88] width 18 height 9
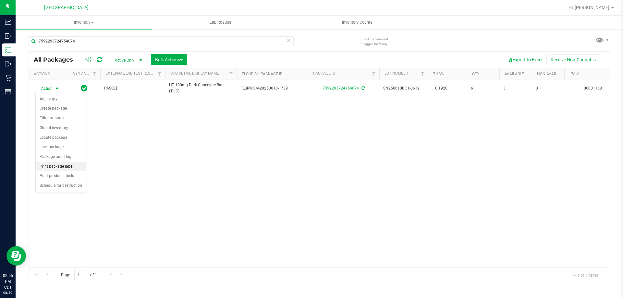
click at [65, 169] on li "Print package label" at bounding box center [61, 167] width 50 height 10
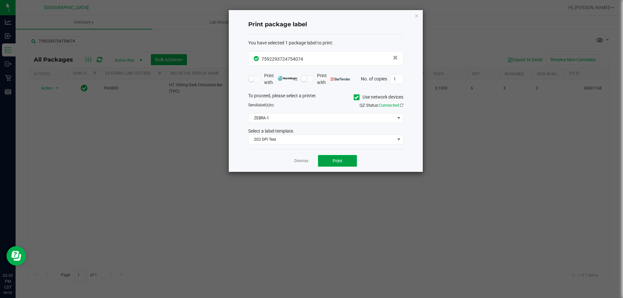
click at [326, 161] on button "Print" at bounding box center [337, 161] width 39 height 12
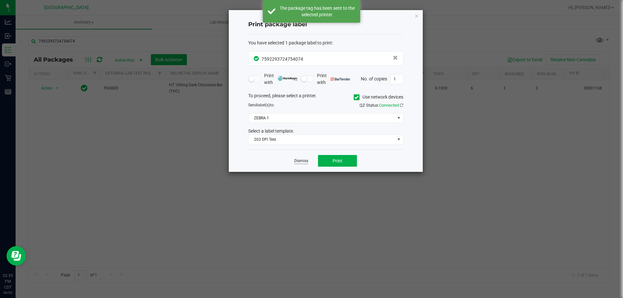
click at [303, 160] on link "Dismiss" at bounding box center [301, 161] width 14 height 6
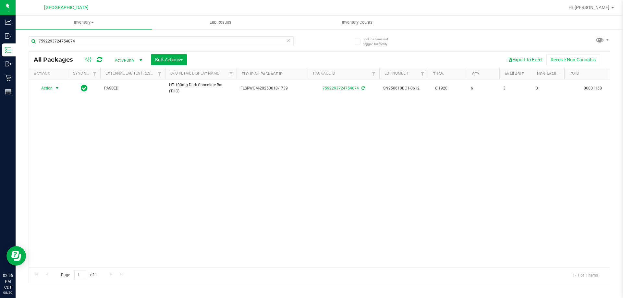
click at [287, 43] on icon at bounding box center [288, 40] width 5 height 8
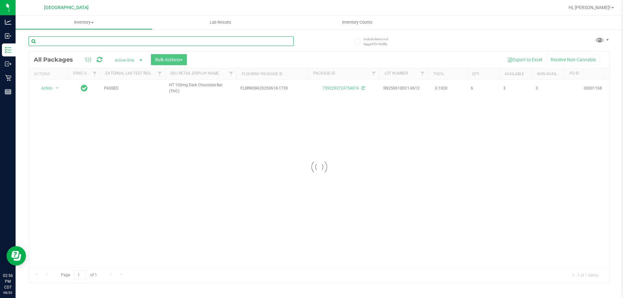
click at [281, 43] on input "text" at bounding box center [161, 41] width 265 height 10
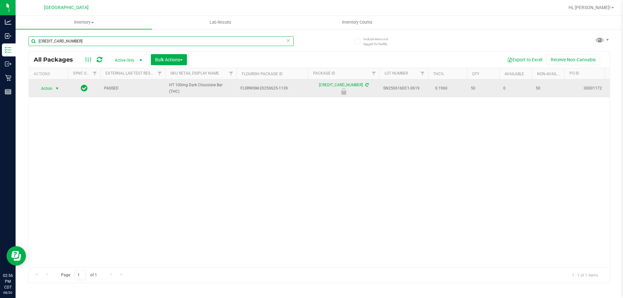
type input "6568154981209931"
click at [53, 90] on span "Action" at bounding box center [44, 88] width 18 height 9
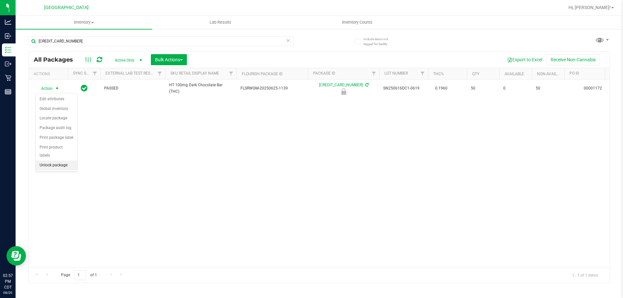
click at [63, 161] on li "Unlock package" at bounding box center [57, 166] width 42 height 10
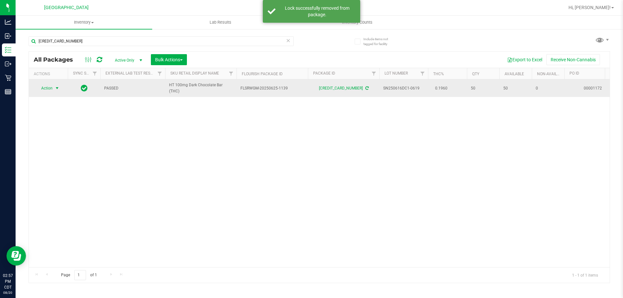
click at [47, 89] on span "Action" at bounding box center [44, 88] width 18 height 9
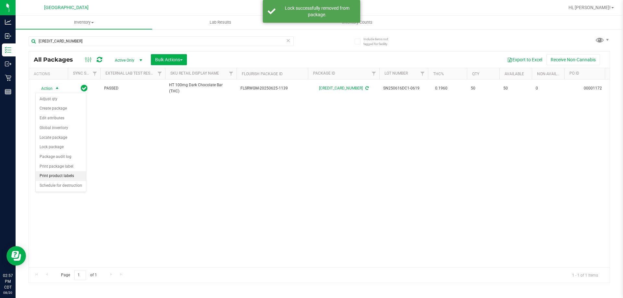
click at [69, 174] on li "Print product labels" at bounding box center [61, 176] width 50 height 10
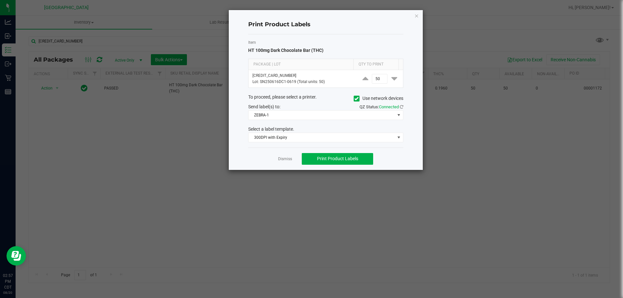
click at [285, 162] on link "Dismiss" at bounding box center [285, 159] width 14 height 6
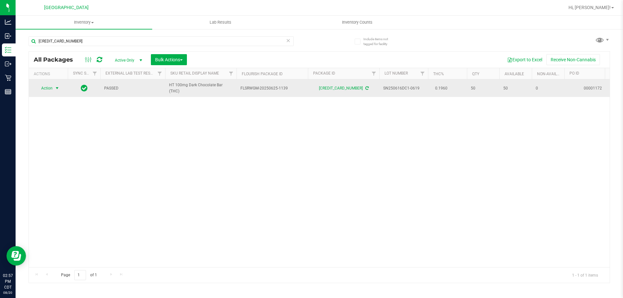
click at [52, 89] on span "Action" at bounding box center [44, 88] width 18 height 9
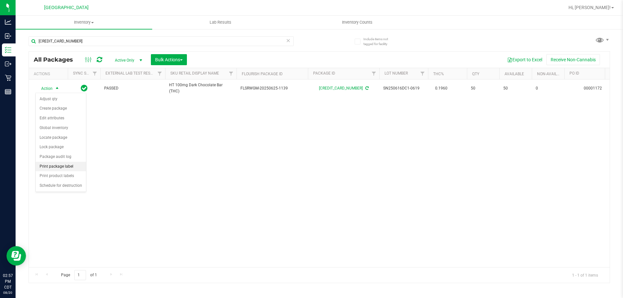
click at [63, 167] on li "Print package label" at bounding box center [61, 167] width 50 height 10
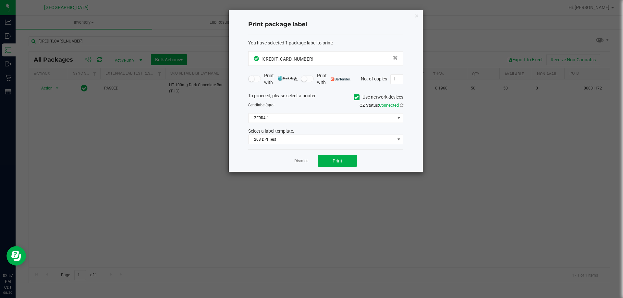
click at [331, 153] on div "Dismiss Print" at bounding box center [325, 160] width 155 height 22
click at [334, 161] on span "Print" at bounding box center [337, 160] width 10 height 5
click at [301, 159] on link "Dismiss" at bounding box center [301, 161] width 14 height 6
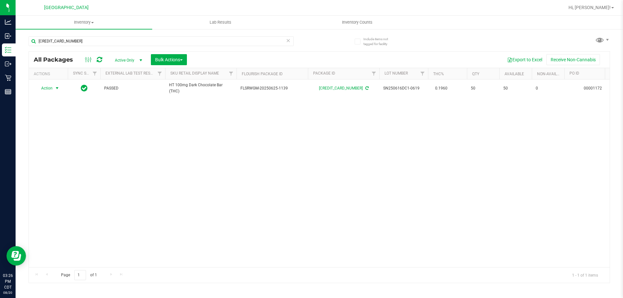
click at [300, 159] on div "Action Action Adjust qty Create package Edit attributes Global inventory Locate…" at bounding box center [319, 173] width 580 height 188
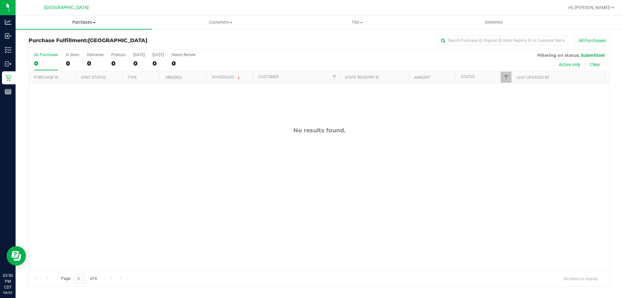
click at [89, 24] on span "Purchases" at bounding box center [84, 22] width 137 height 6
click at [61, 47] on li "Fulfillment" at bounding box center [84, 47] width 137 height 8
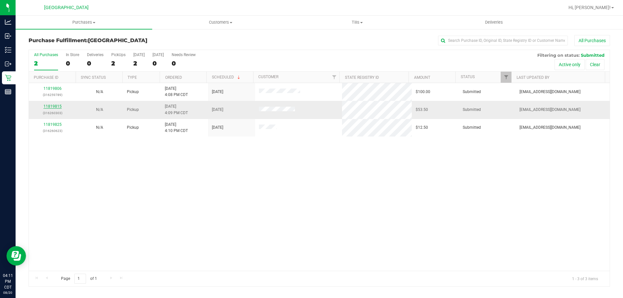
click at [57, 106] on link "11819815" at bounding box center [52, 106] width 18 height 5
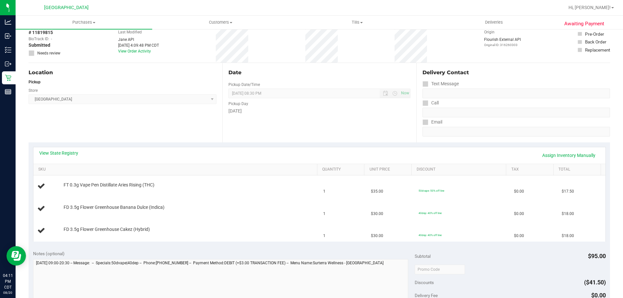
scroll to position [65, 0]
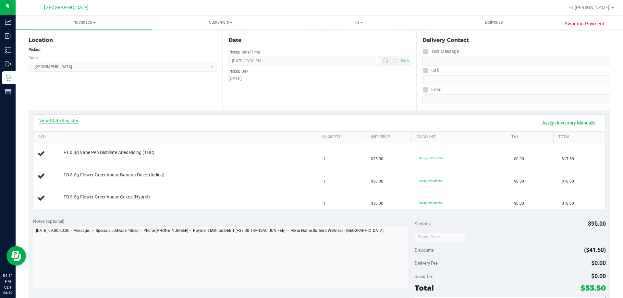
click at [58, 120] on link "View State Registry" at bounding box center [58, 120] width 39 height 6
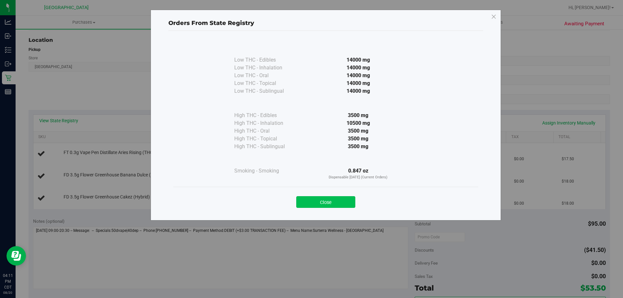
click at [328, 200] on button "Close" at bounding box center [325, 202] width 59 height 12
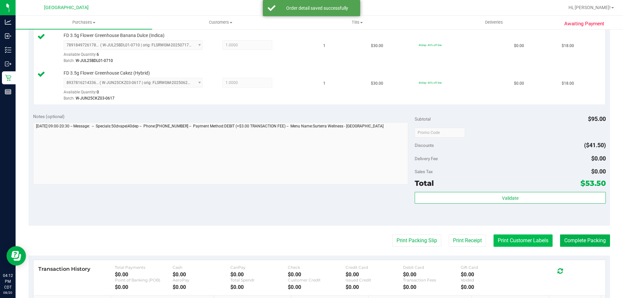
scroll to position [227, 0]
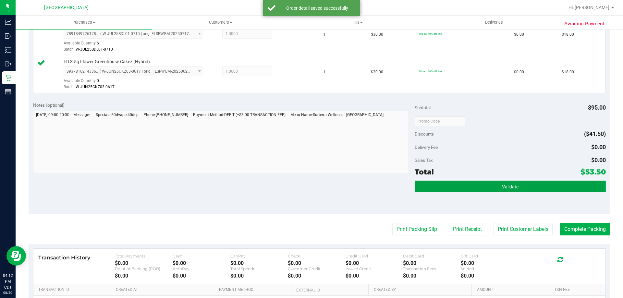
click at [507, 184] on span "Validate" at bounding box center [510, 186] width 17 height 5
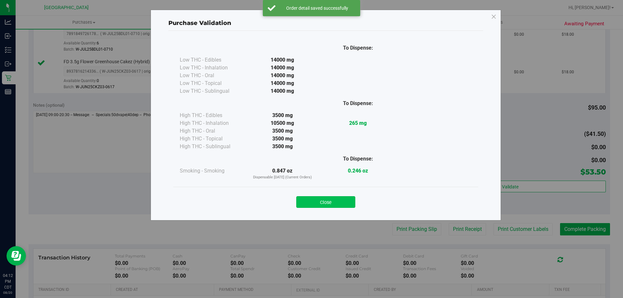
click at [352, 201] on button "Close" at bounding box center [325, 202] width 59 height 12
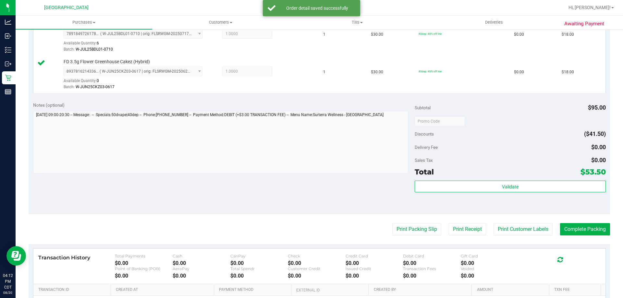
scroll to position [292, 0]
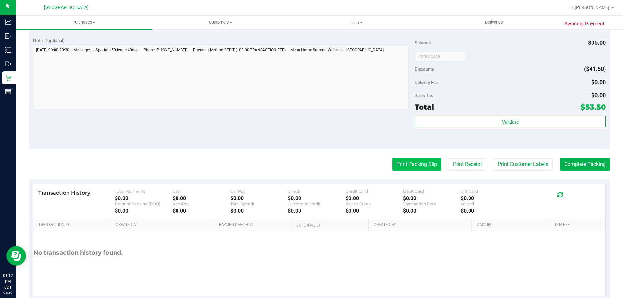
click at [412, 166] on button "Print Packing Slip" at bounding box center [416, 164] width 49 height 12
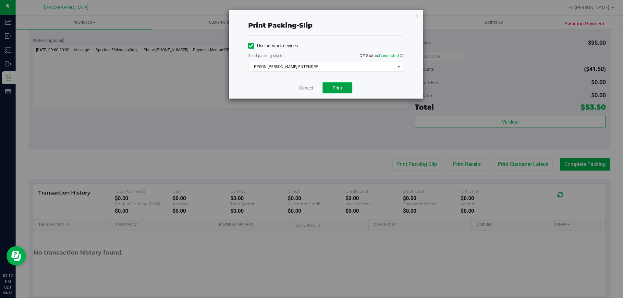
click at [340, 90] on span "Print" at bounding box center [337, 87] width 10 height 5
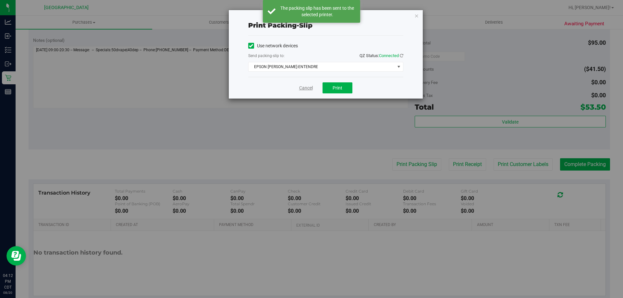
click at [301, 90] on link "Cancel" at bounding box center [306, 88] width 14 height 7
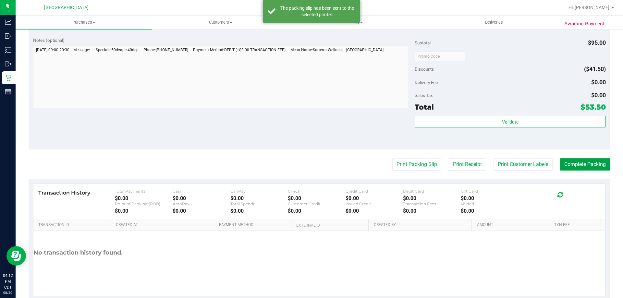
click at [573, 165] on button "Complete Packing" at bounding box center [585, 164] width 50 height 12
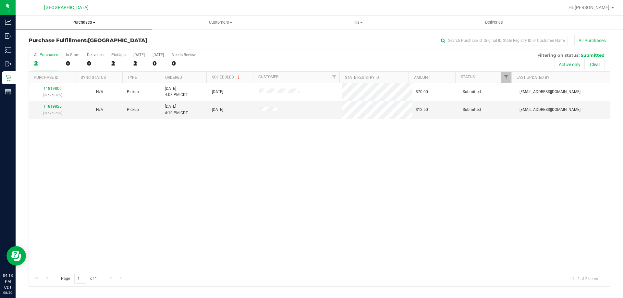
click at [77, 23] on span "Purchases" at bounding box center [84, 22] width 137 height 6
click at [71, 46] on li "Fulfillment" at bounding box center [84, 47] width 137 height 8
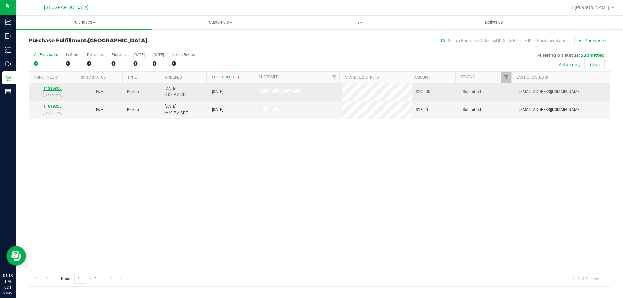
click at [52, 87] on link "11819806" at bounding box center [52, 88] width 18 height 5
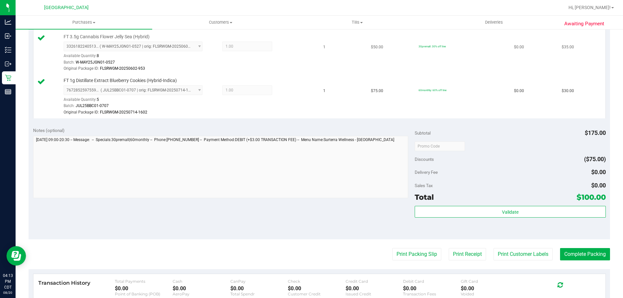
scroll to position [162, 0]
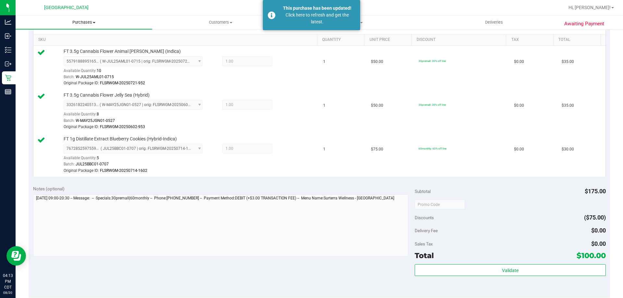
click at [83, 22] on span "Purchases" at bounding box center [84, 22] width 137 height 6
click at [76, 47] on li "Fulfillment" at bounding box center [84, 47] width 137 height 8
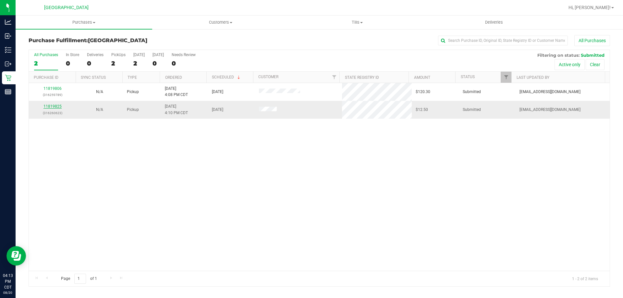
click at [52, 107] on link "11819825" at bounding box center [52, 106] width 18 height 5
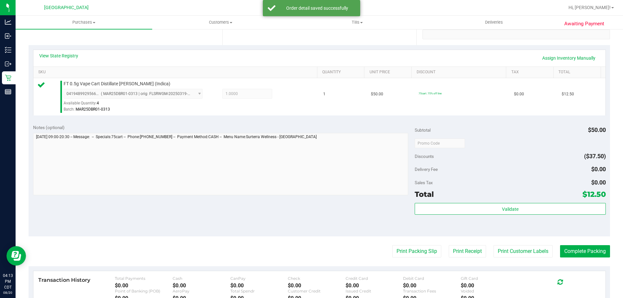
scroll to position [162, 0]
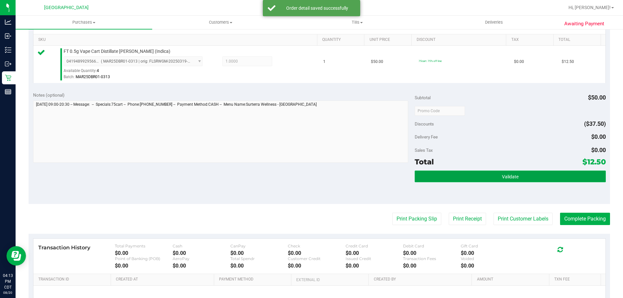
click at [466, 176] on button "Validate" at bounding box center [509, 177] width 191 height 12
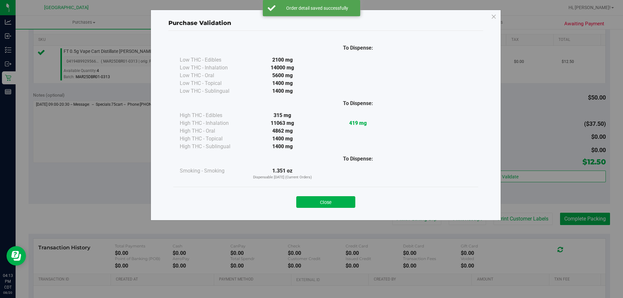
click at [322, 195] on div "Close" at bounding box center [325, 200] width 295 height 16
click at [322, 202] on button "Close" at bounding box center [325, 202] width 59 height 12
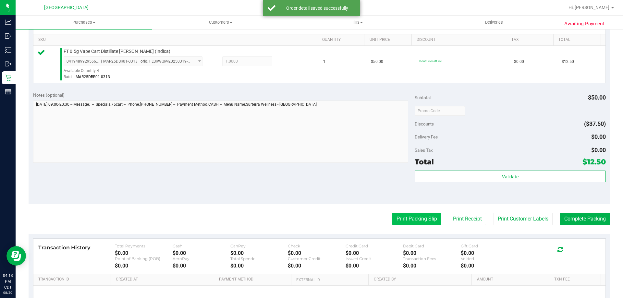
click at [420, 218] on button "Print Packing Slip" at bounding box center [416, 219] width 49 height 12
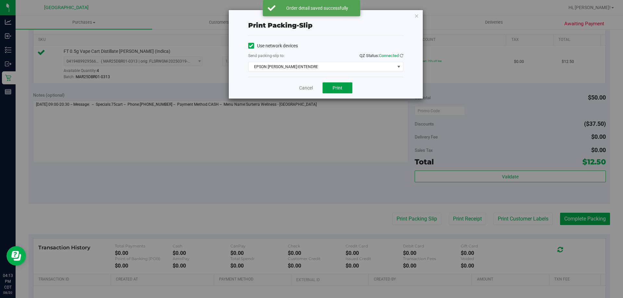
click at [348, 90] on button "Print" at bounding box center [337, 87] width 30 height 11
click at [310, 89] on link "Cancel" at bounding box center [306, 88] width 14 height 7
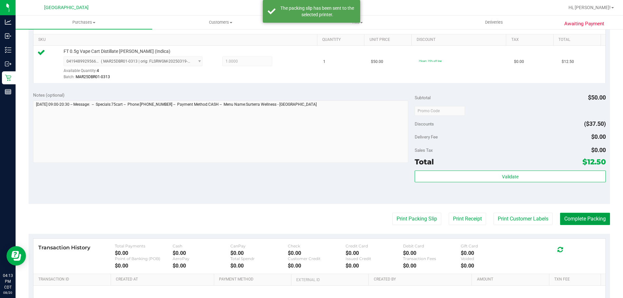
click at [582, 217] on button "Complete Packing" at bounding box center [585, 219] width 50 height 12
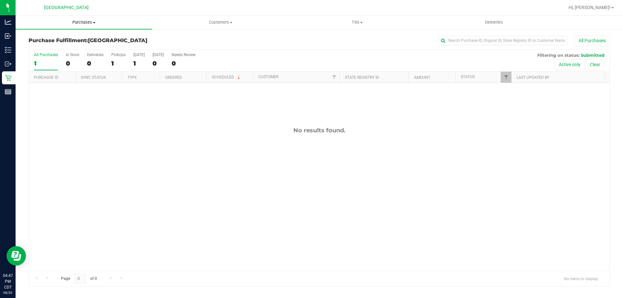
click at [80, 20] on span "Purchases" at bounding box center [84, 22] width 137 height 6
click at [77, 48] on li "Fulfillment" at bounding box center [84, 47] width 137 height 8
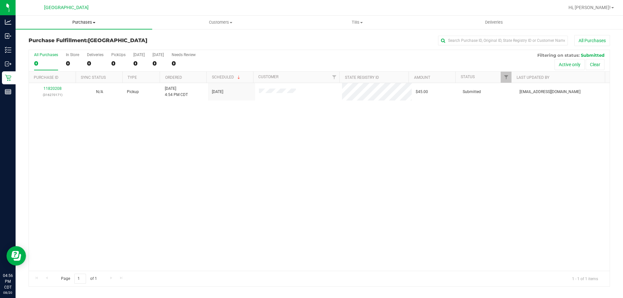
click at [90, 22] on span "Purchases" at bounding box center [84, 22] width 137 height 6
click at [86, 45] on li "Fulfillment" at bounding box center [84, 47] width 137 height 8
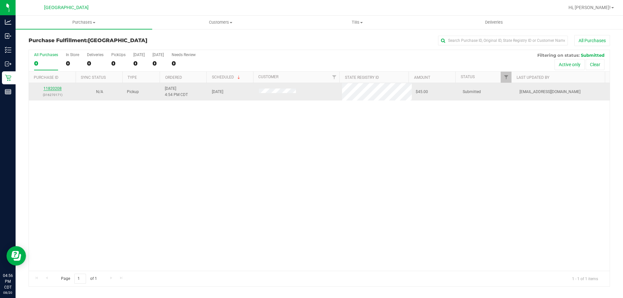
click at [48, 90] on link "11820208" at bounding box center [52, 88] width 18 height 5
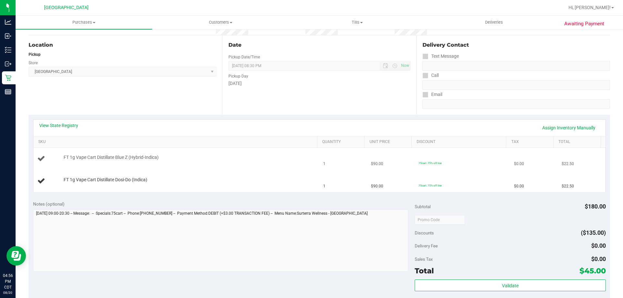
scroll to position [65, 0]
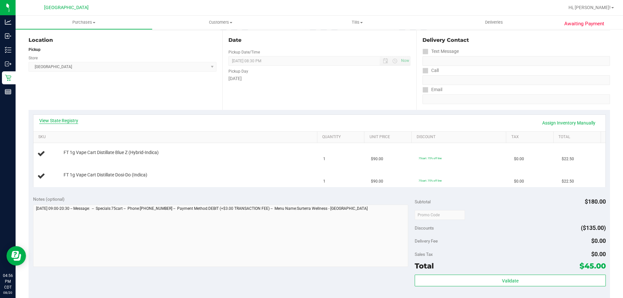
click at [75, 122] on link "View State Registry" at bounding box center [58, 120] width 39 height 6
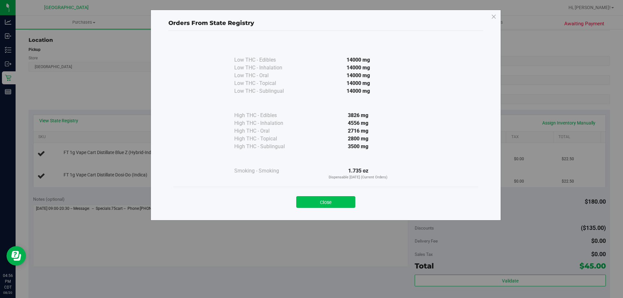
click at [313, 203] on button "Close" at bounding box center [325, 202] width 59 height 12
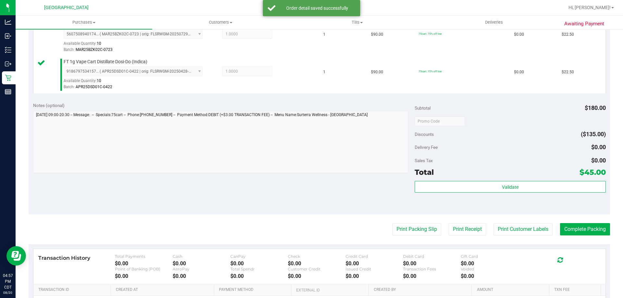
scroll to position [195, 0]
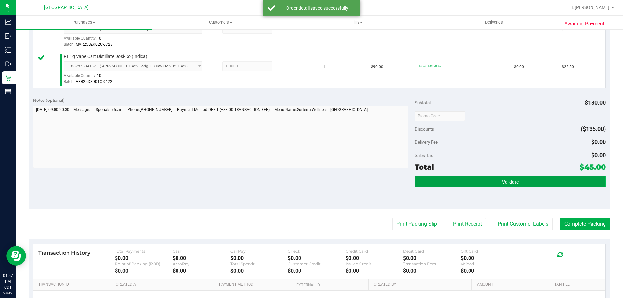
click at [454, 181] on button "Validate" at bounding box center [509, 182] width 191 height 12
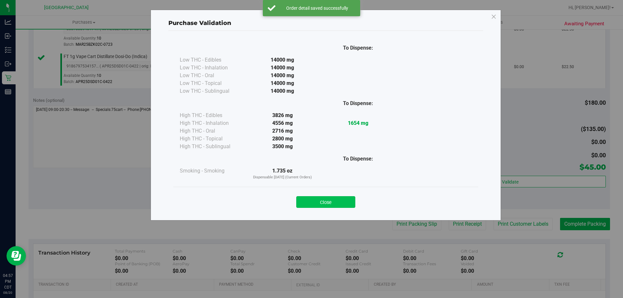
drag, startPoint x: 324, startPoint y: 192, endPoint x: 326, endPoint y: 200, distance: 7.9
click at [326, 200] on div "Close" at bounding box center [325, 200] width 295 height 16
click at [326, 200] on button "Close" at bounding box center [325, 202] width 59 height 12
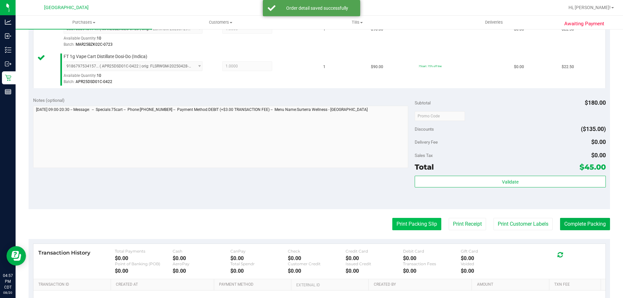
click at [399, 220] on button "Print Packing Slip" at bounding box center [416, 224] width 49 height 12
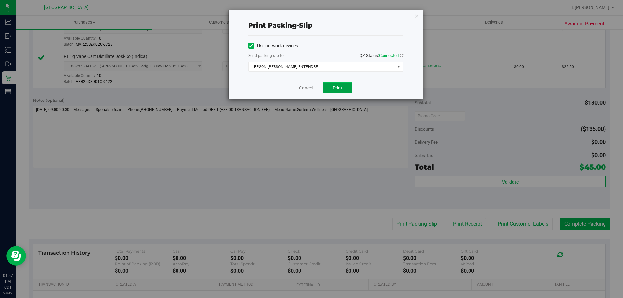
click at [332, 90] on button "Print" at bounding box center [337, 87] width 30 height 11
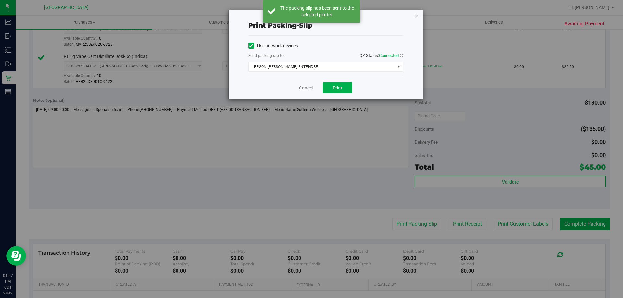
click at [307, 89] on link "Cancel" at bounding box center [306, 88] width 14 height 7
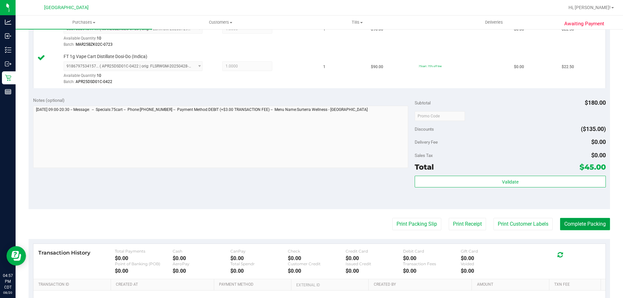
click at [585, 221] on button "Complete Packing" at bounding box center [585, 224] width 50 height 12
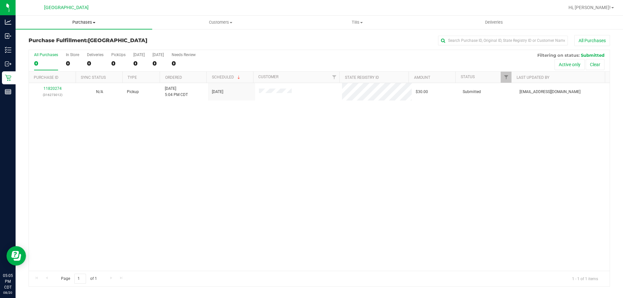
click at [79, 21] on span "Purchases" at bounding box center [84, 22] width 137 height 6
click at [45, 45] on span "Fulfillment" at bounding box center [36, 47] width 40 height 6
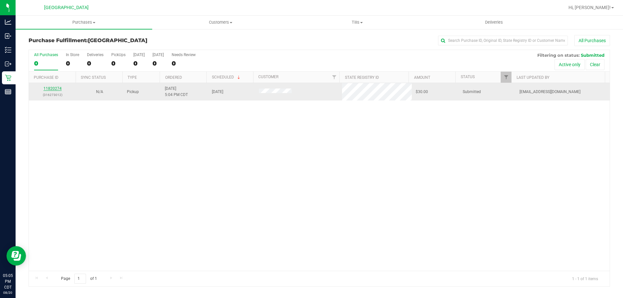
click at [58, 88] on link "11820274" at bounding box center [52, 88] width 18 height 5
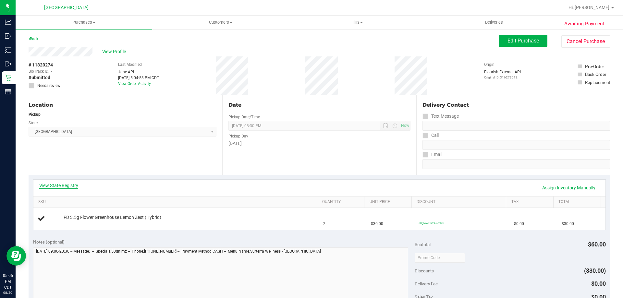
click at [66, 184] on link "View State Registry" at bounding box center [58, 185] width 39 height 6
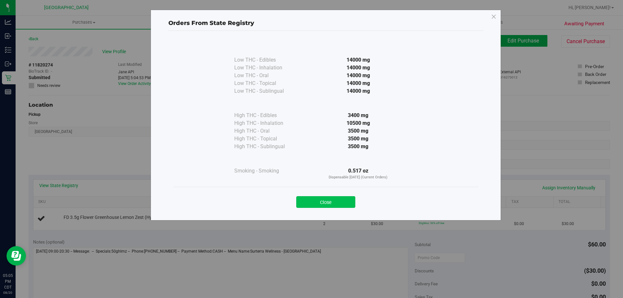
click at [336, 197] on button "Close" at bounding box center [325, 202] width 59 height 12
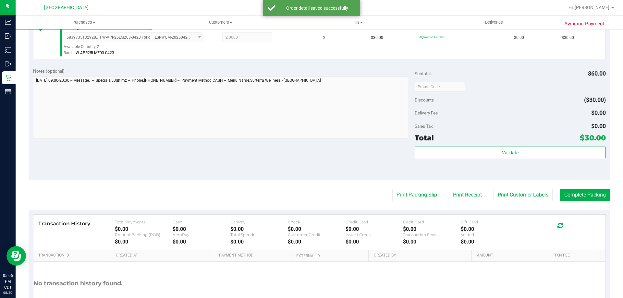
scroll to position [195, 0]
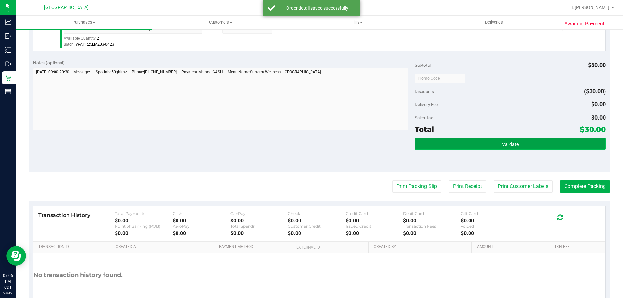
click at [458, 144] on button "Validate" at bounding box center [509, 144] width 191 height 12
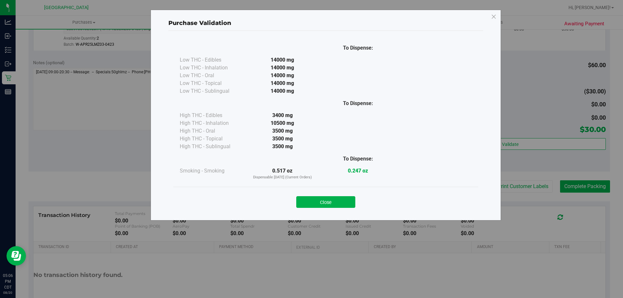
drag, startPoint x: 342, startPoint y: 204, endPoint x: 341, endPoint y: 211, distance: 7.2
click at [343, 205] on button "Close" at bounding box center [325, 202] width 59 height 12
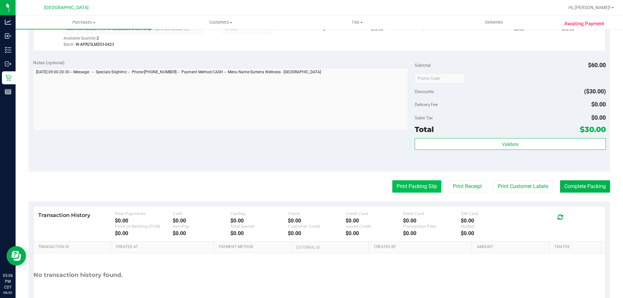
click at [412, 188] on button "Print Packing Slip" at bounding box center [416, 186] width 49 height 12
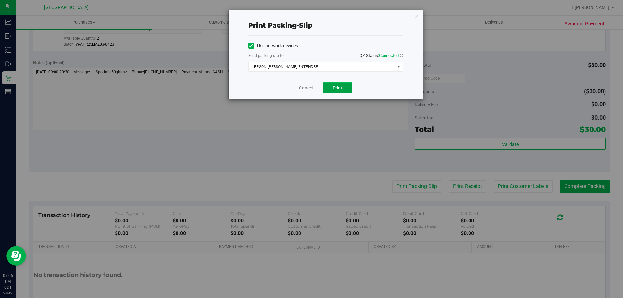
click at [342, 90] on button "Print" at bounding box center [337, 87] width 30 height 11
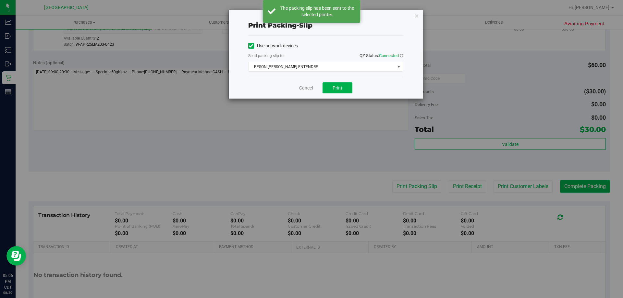
click at [307, 89] on link "Cancel" at bounding box center [306, 88] width 14 height 7
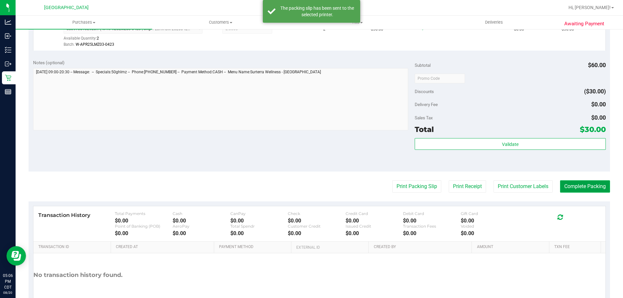
click at [582, 183] on button "Complete Packing" at bounding box center [585, 186] width 50 height 12
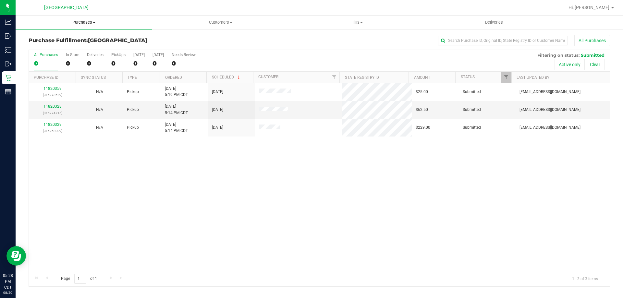
click at [84, 19] on uib-tab-heading "Purchases Summary of purchases Fulfillment All purchases" at bounding box center [84, 23] width 137 height 14
click at [83, 20] on span "Purchases" at bounding box center [84, 22] width 137 height 6
click at [89, 22] on span "Purchases" at bounding box center [84, 22] width 137 height 6
click at [64, 43] on li "Fulfillment" at bounding box center [84, 47] width 137 height 8
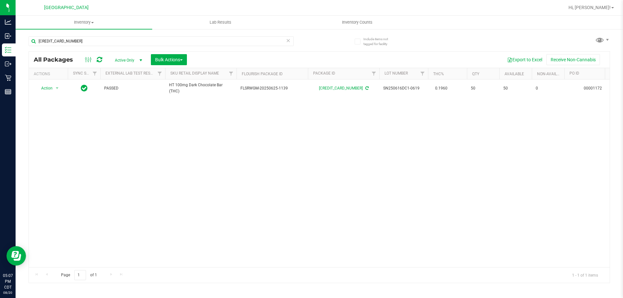
click at [287, 41] on icon at bounding box center [288, 40] width 5 height 8
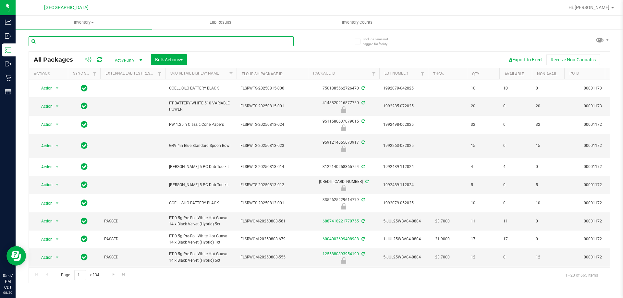
click at [248, 38] on input "text" at bounding box center [161, 41] width 265 height 10
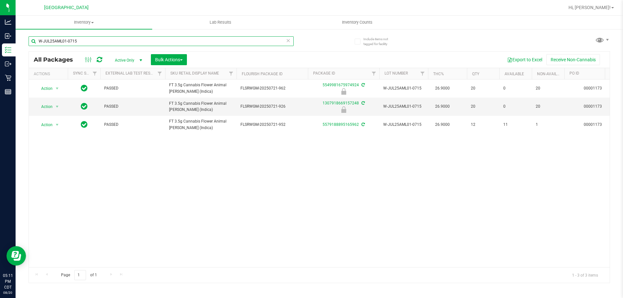
type input "W-JUL25AML01-0715"
click at [290, 39] on icon at bounding box center [288, 40] width 5 height 8
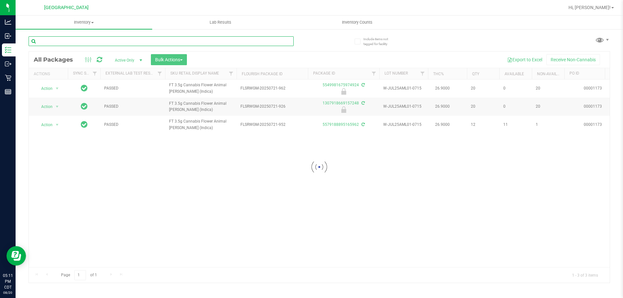
click at [279, 41] on input "text" at bounding box center [161, 41] width 265 height 10
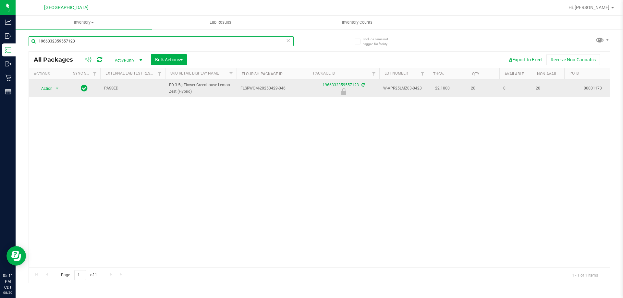
type input "1966332359557123"
click at [51, 86] on span "Action" at bounding box center [44, 88] width 18 height 9
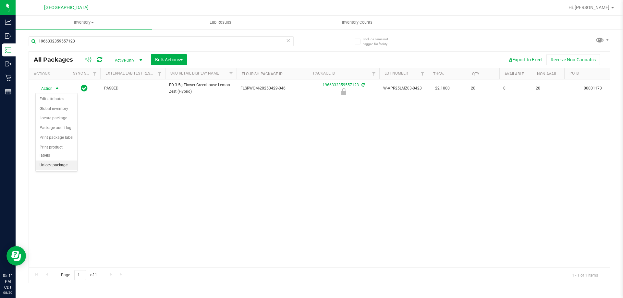
click at [63, 161] on li "Unlock package" at bounding box center [57, 166] width 42 height 10
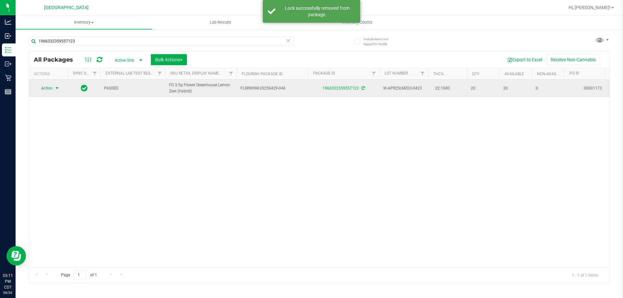
click at [50, 90] on span "Action" at bounding box center [44, 88] width 18 height 9
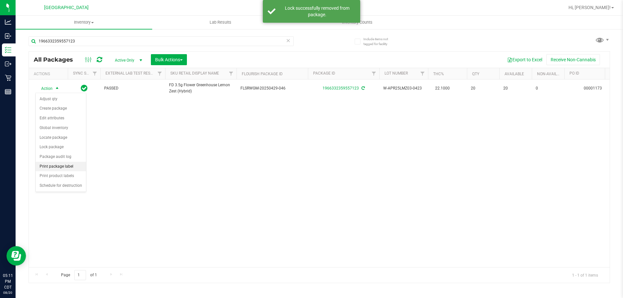
click at [59, 167] on li "Print package label" at bounding box center [61, 167] width 50 height 10
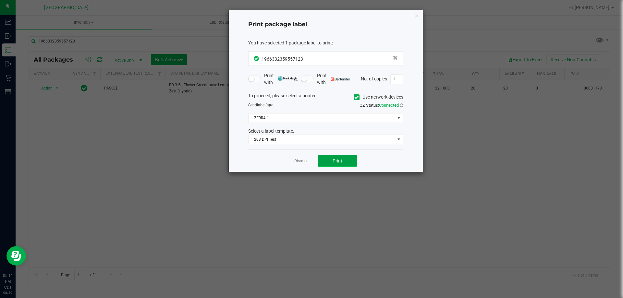
click at [328, 163] on button "Print" at bounding box center [337, 161] width 39 height 12
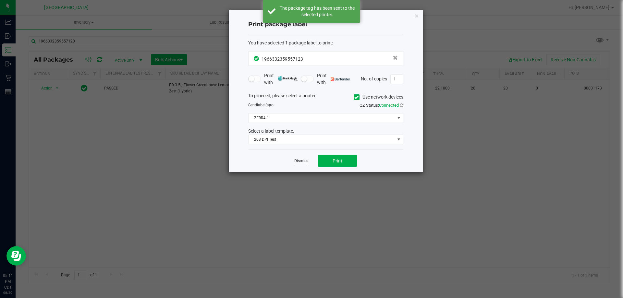
click at [295, 161] on link "Dismiss" at bounding box center [301, 161] width 14 height 6
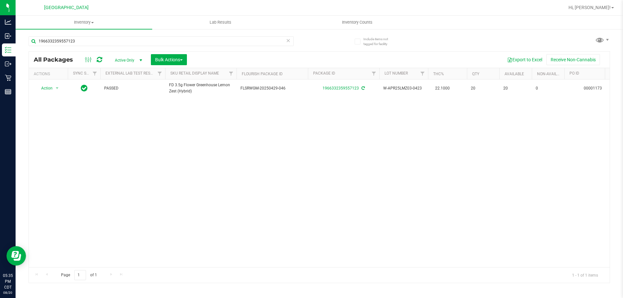
click at [286, 42] on icon at bounding box center [288, 40] width 5 height 8
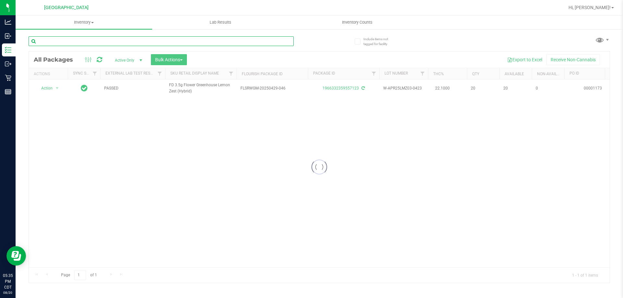
click at [281, 42] on input "text" at bounding box center [161, 41] width 265 height 10
type input "5042785664972914"
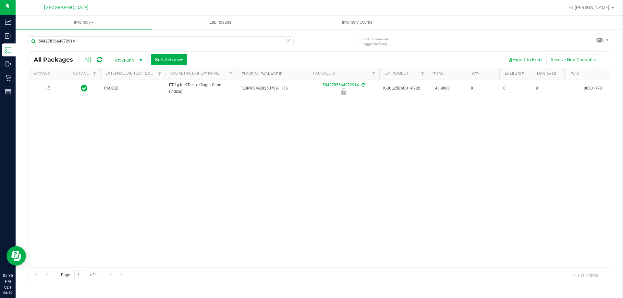
click at [44, 90] on div at bounding box center [48, 88] width 31 height 6
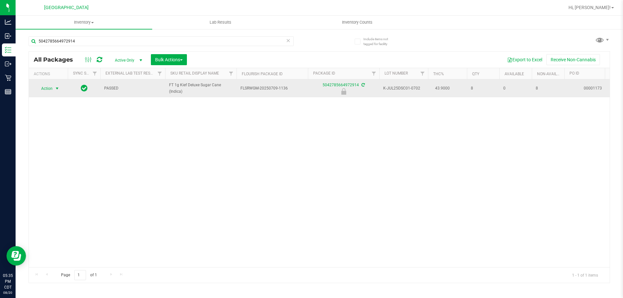
click at [56, 87] on span "select" at bounding box center [56, 88] width 5 height 5
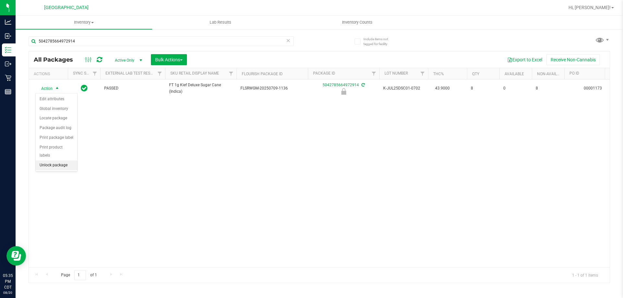
click at [62, 161] on li "Unlock package" at bounding box center [57, 166] width 42 height 10
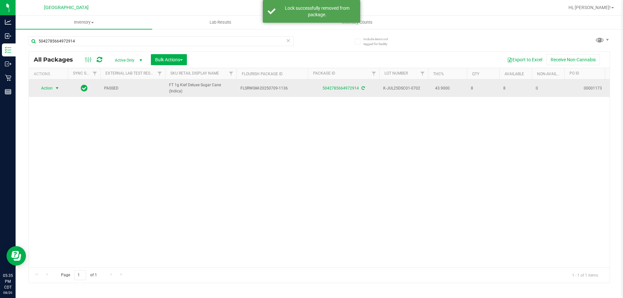
click at [51, 89] on span "Action" at bounding box center [44, 88] width 18 height 9
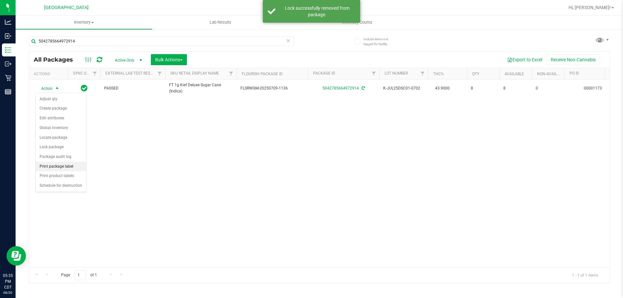
click at [72, 167] on li "Print package label" at bounding box center [61, 167] width 50 height 10
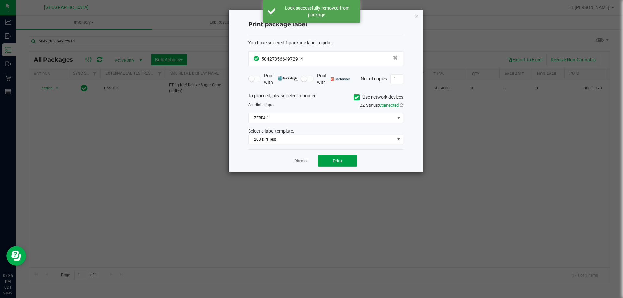
click at [326, 156] on button "Print" at bounding box center [337, 161] width 39 height 12
click at [297, 161] on link "Dismiss" at bounding box center [301, 161] width 14 height 6
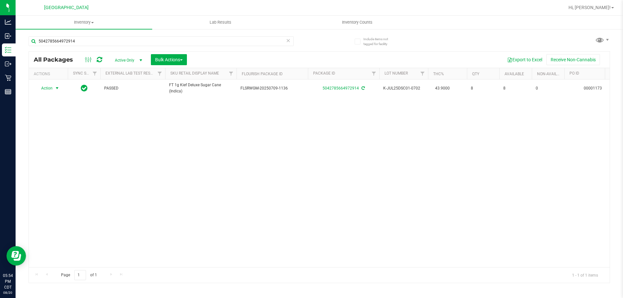
click at [286, 42] on icon at bounding box center [288, 40] width 5 height 8
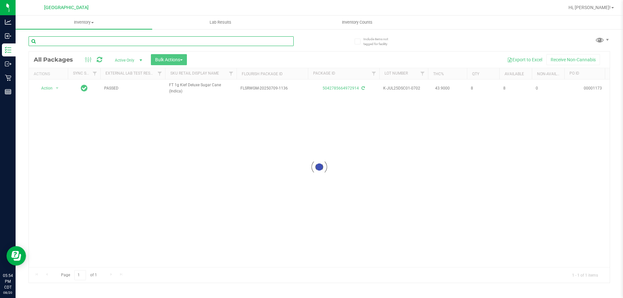
click at [286, 42] on input "text" at bounding box center [161, 41] width 265 height 10
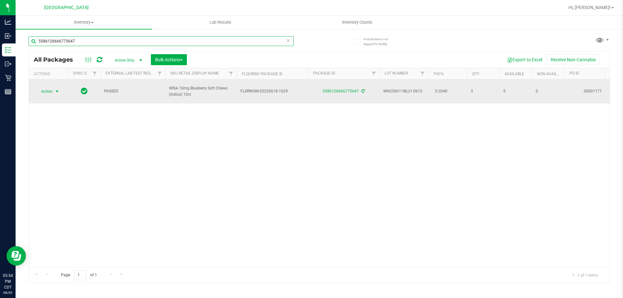
type input "5586126666775647"
click at [56, 89] on span "select" at bounding box center [56, 91] width 5 height 5
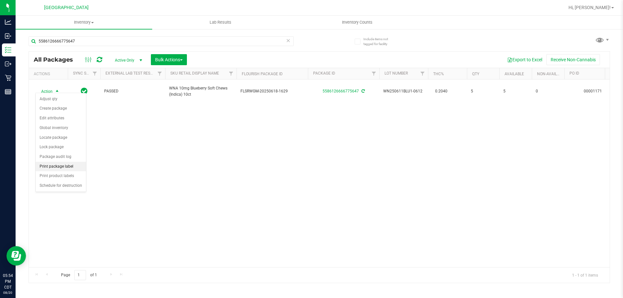
click at [80, 166] on li "Print package label" at bounding box center [61, 167] width 50 height 10
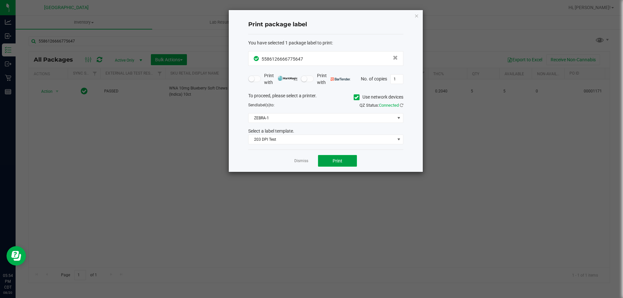
click at [332, 159] on button "Print" at bounding box center [337, 161] width 39 height 12
click at [331, 159] on button "Print" at bounding box center [337, 161] width 39 height 12
click at [300, 160] on link "Dismiss" at bounding box center [301, 161] width 14 height 6
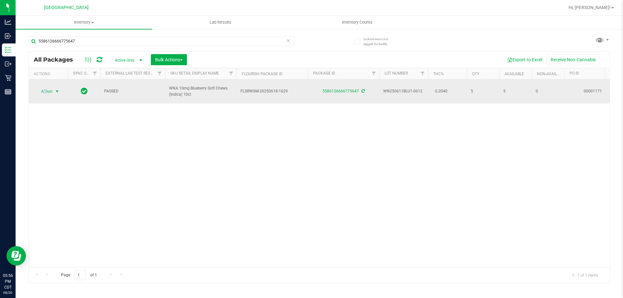
click at [45, 89] on span "Action" at bounding box center [44, 91] width 18 height 9
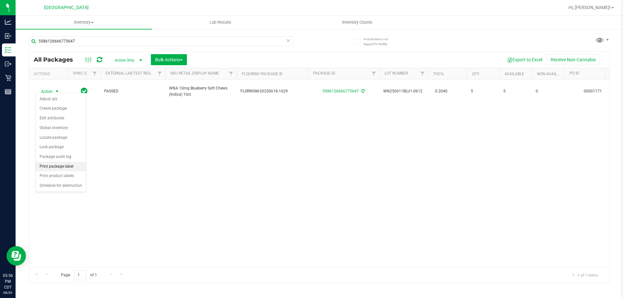
click at [77, 166] on li "Print package label" at bounding box center [61, 167] width 50 height 10
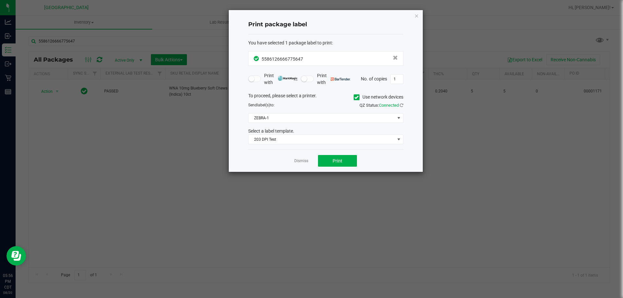
click at [338, 153] on div "Dismiss Print" at bounding box center [325, 160] width 155 height 22
click at [333, 159] on span "Print" at bounding box center [337, 160] width 10 height 5
click at [298, 159] on link "Dismiss" at bounding box center [301, 161] width 14 height 6
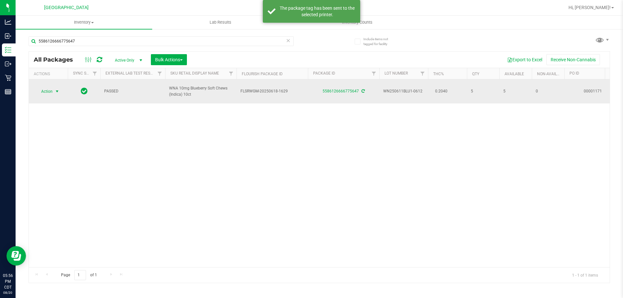
click at [47, 89] on span "Action" at bounding box center [44, 91] width 18 height 9
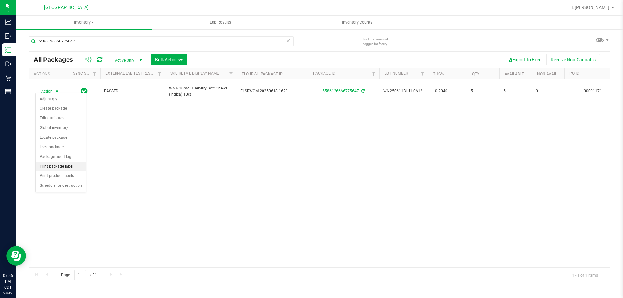
click at [78, 165] on li "Print package label" at bounding box center [61, 167] width 50 height 10
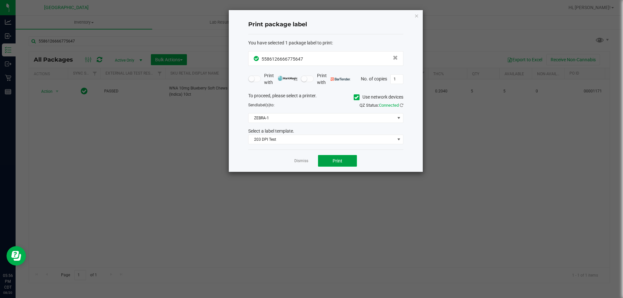
click at [335, 161] on span "Print" at bounding box center [337, 160] width 10 height 5
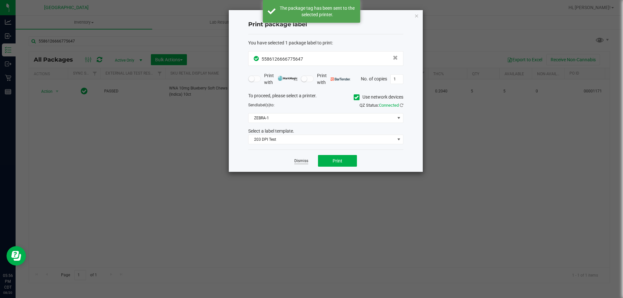
click at [304, 162] on link "Dismiss" at bounding box center [301, 161] width 14 height 6
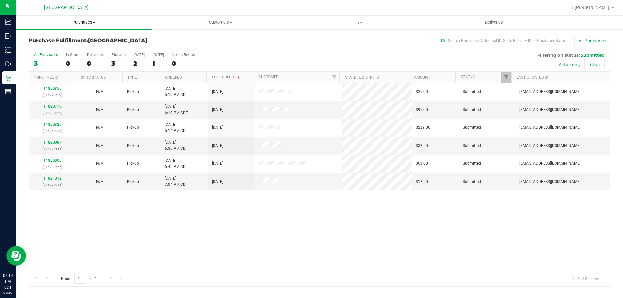
click at [87, 21] on span "Purchases" at bounding box center [84, 22] width 137 height 6
click at [75, 48] on li "Fulfillment" at bounding box center [84, 47] width 137 height 8
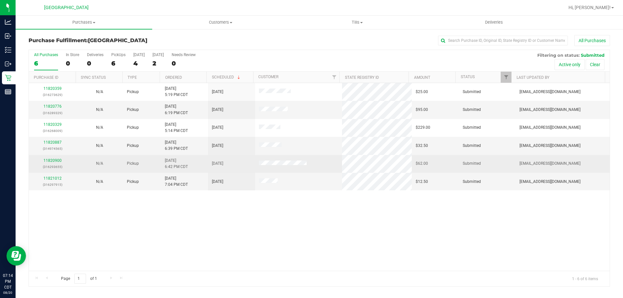
click at [54, 157] on td "11820900 (316293655)" at bounding box center [52, 164] width 47 height 18
click at [55, 159] on link "11820900" at bounding box center [52, 160] width 18 height 5
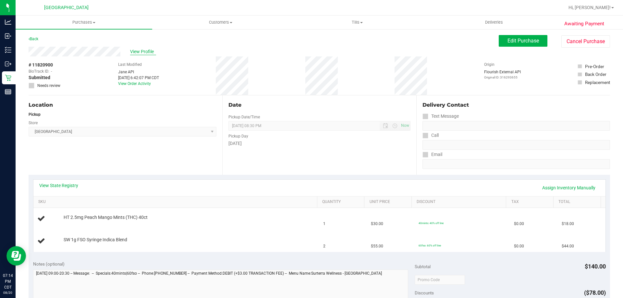
click at [143, 53] on span "View Profile" at bounding box center [143, 51] width 26 height 7
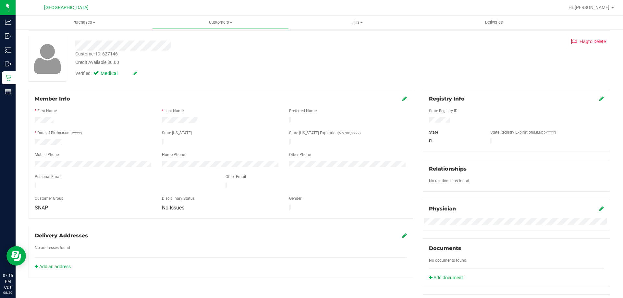
scroll to position [9, 0]
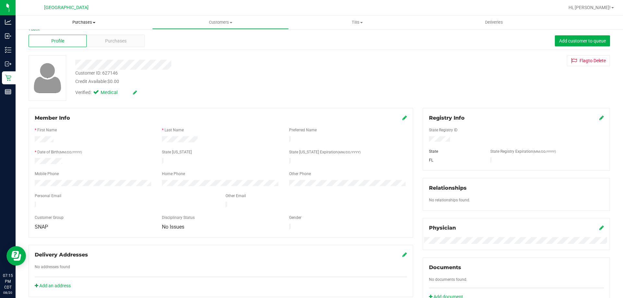
click at [81, 26] on uib-tab-heading "Purchases Summary of purchases Fulfillment All purchases" at bounding box center [84, 23] width 137 height 14
click at [50, 44] on span "Fulfillment" at bounding box center [36, 47] width 40 height 6
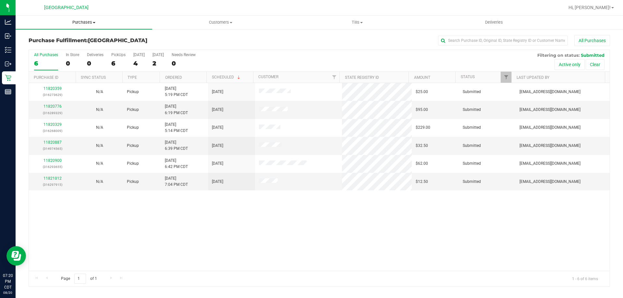
click at [85, 21] on span "Purchases" at bounding box center [84, 22] width 137 height 6
click at [78, 47] on li "Fulfillment" at bounding box center [84, 47] width 137 height 8
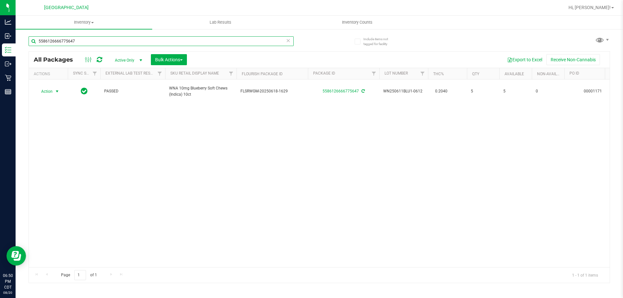
click at [94, 44] on input "5586126666775647" at bounding box center [161, 41] width 265 height 10
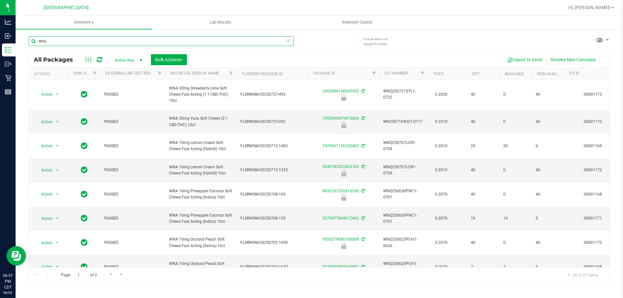
type input "wna"
click at [287, 42] on icon at bounding box center [288, 40] width 5 height 8
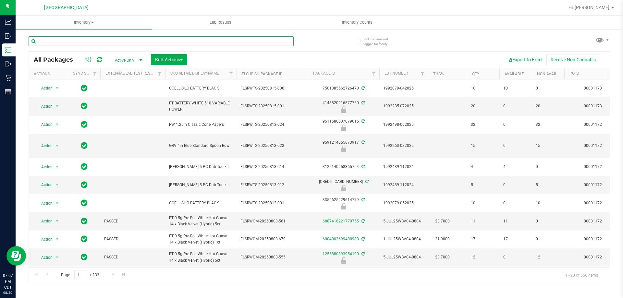
click at [272, 39] on input "text" at bounding box center [161, 41] width 265 height 10
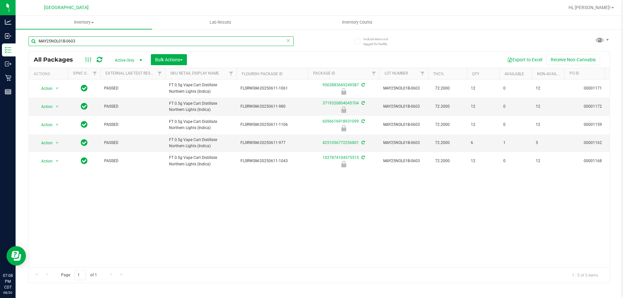
type input "MAY25NOL01B-0603"
click at [288, 41] on icon at bounding box center [288, 40] width 5 height 8
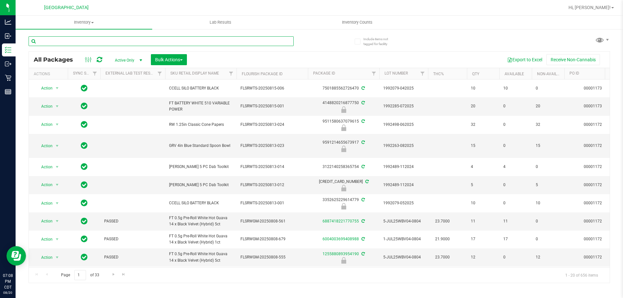
click at [272, 40] on input "text" at bounding box center [161, 41] width 265 height 10
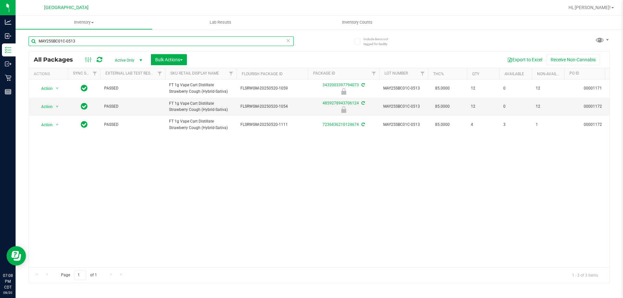
type input "MAY25SBC01C-0513"
click at [288, 42] on icon at bounding box center [288, 40] width 5 height 8
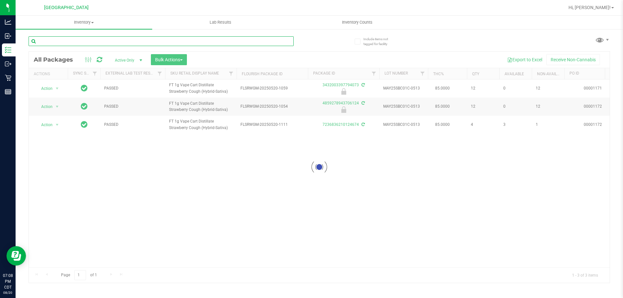
click at [281, 42] on input "text" at bounding box center [161, 41] width 265 height 10
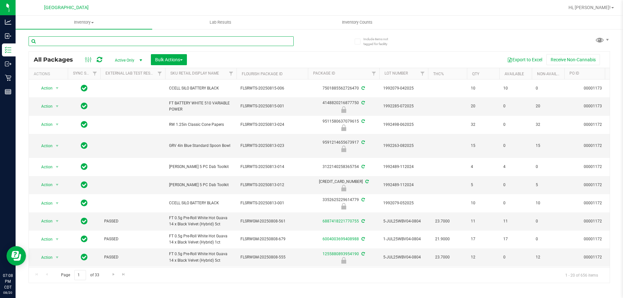
click at [281, 42] on input "text" at bounding box center [161, 41] width 265 height 10
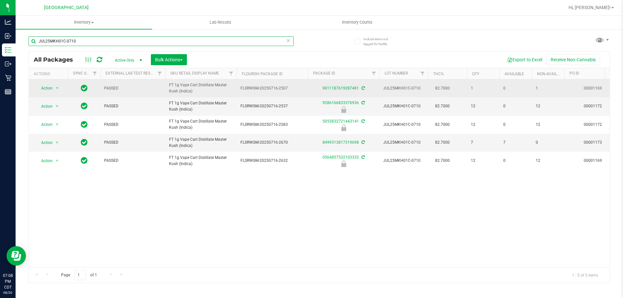
type input "JUL25MKH01C-0710"
click at [52, 89] on span "Action" at bounding box center [44, 88] width 18 height 9
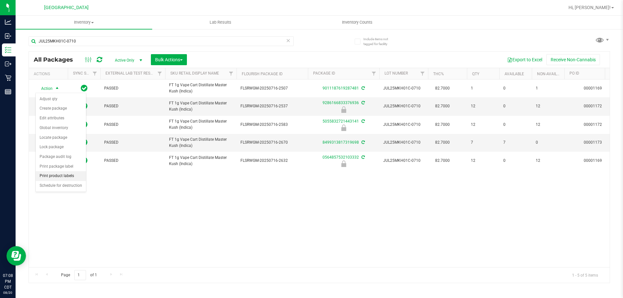
click at [75, 174] on li "Print product labels" at bounding box center [61, 176] width 50 height 10
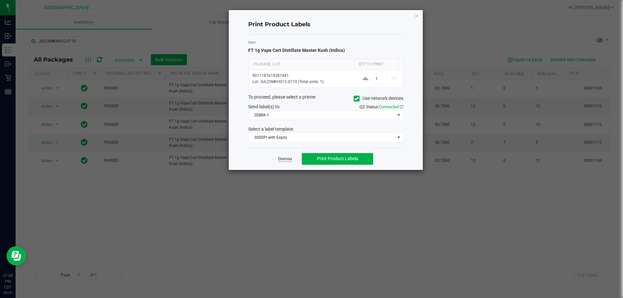
click at [281, 161] on link "Dismiss" at bounding box center [285, 159] width 14 height 6
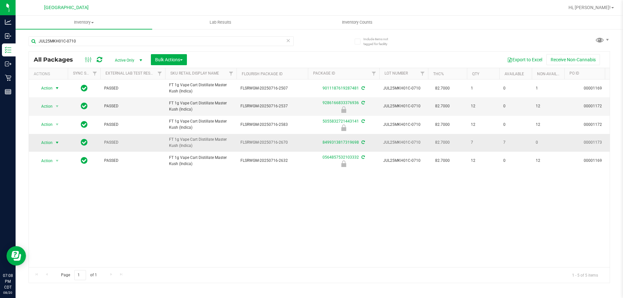
click at [53, 139] on span "select" at bounding box center [57, 142] width 8 height 9
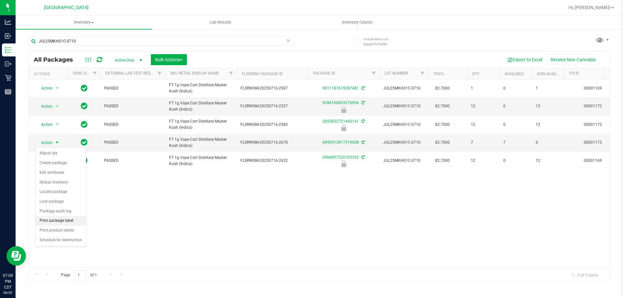
click at [65, 218] on li "Print package label" at bounding box center [61, 221] width 50 height 10
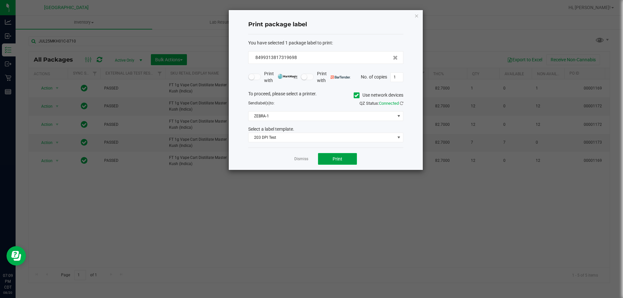
click at [333, 160] on span "Print" at bounding box center [337, 158] width 10 height 5
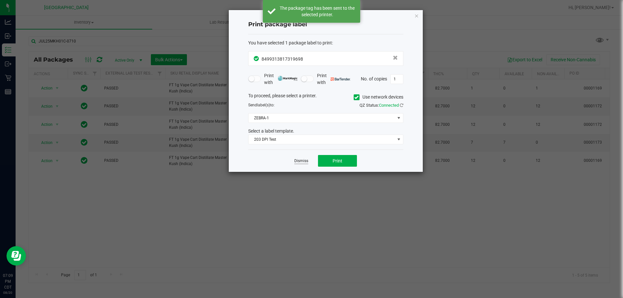
click at [295, 160] on link "Dismiss" at bounding box center [301, 161] width 14 height 6
